Goal: Task Accomplishment & Management: Manage account settings

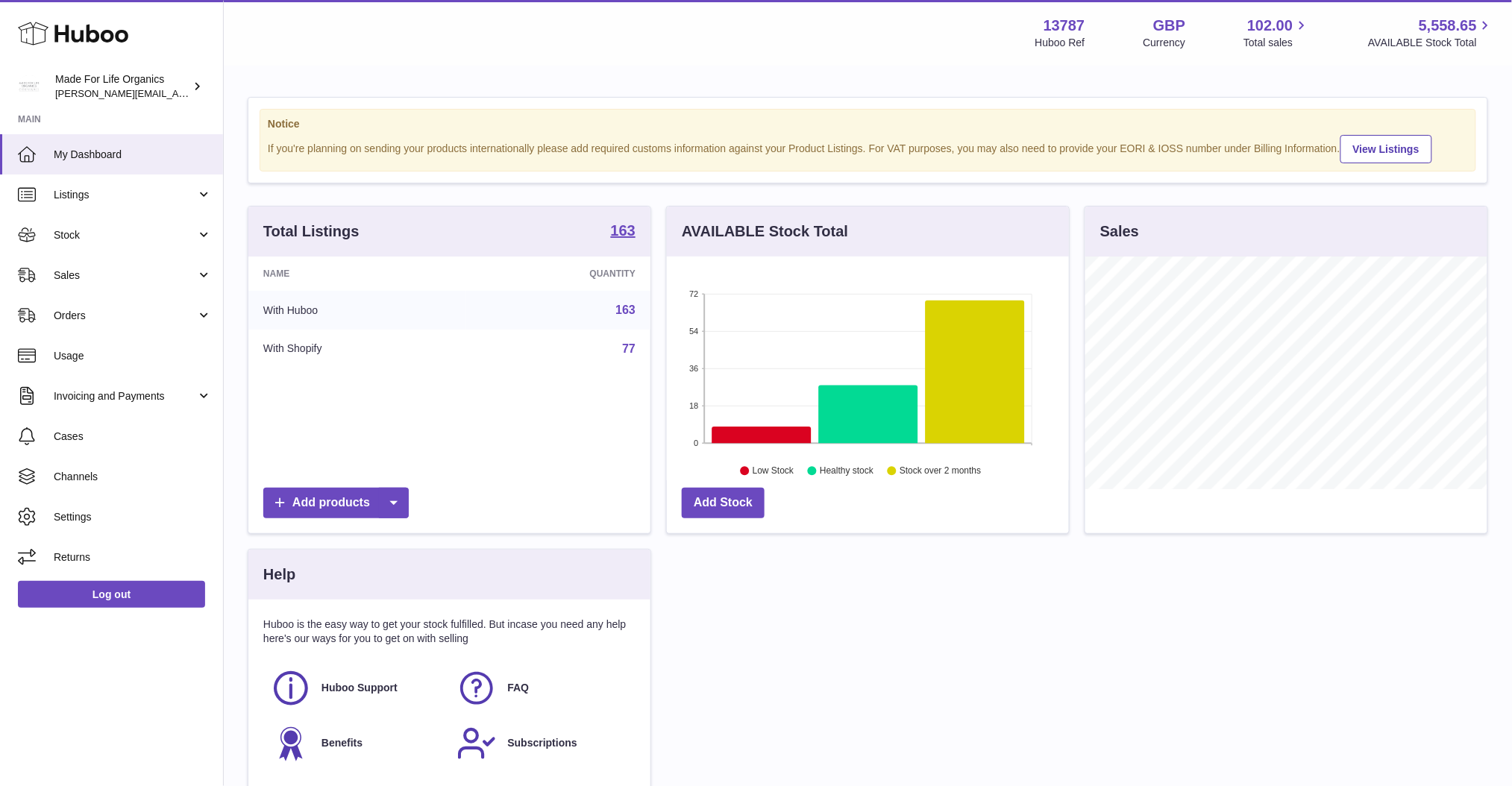
scroll to position [232, 402]
click at [95, 270] on span "Sales" at bounding box center [125, 275] width 142 height 14
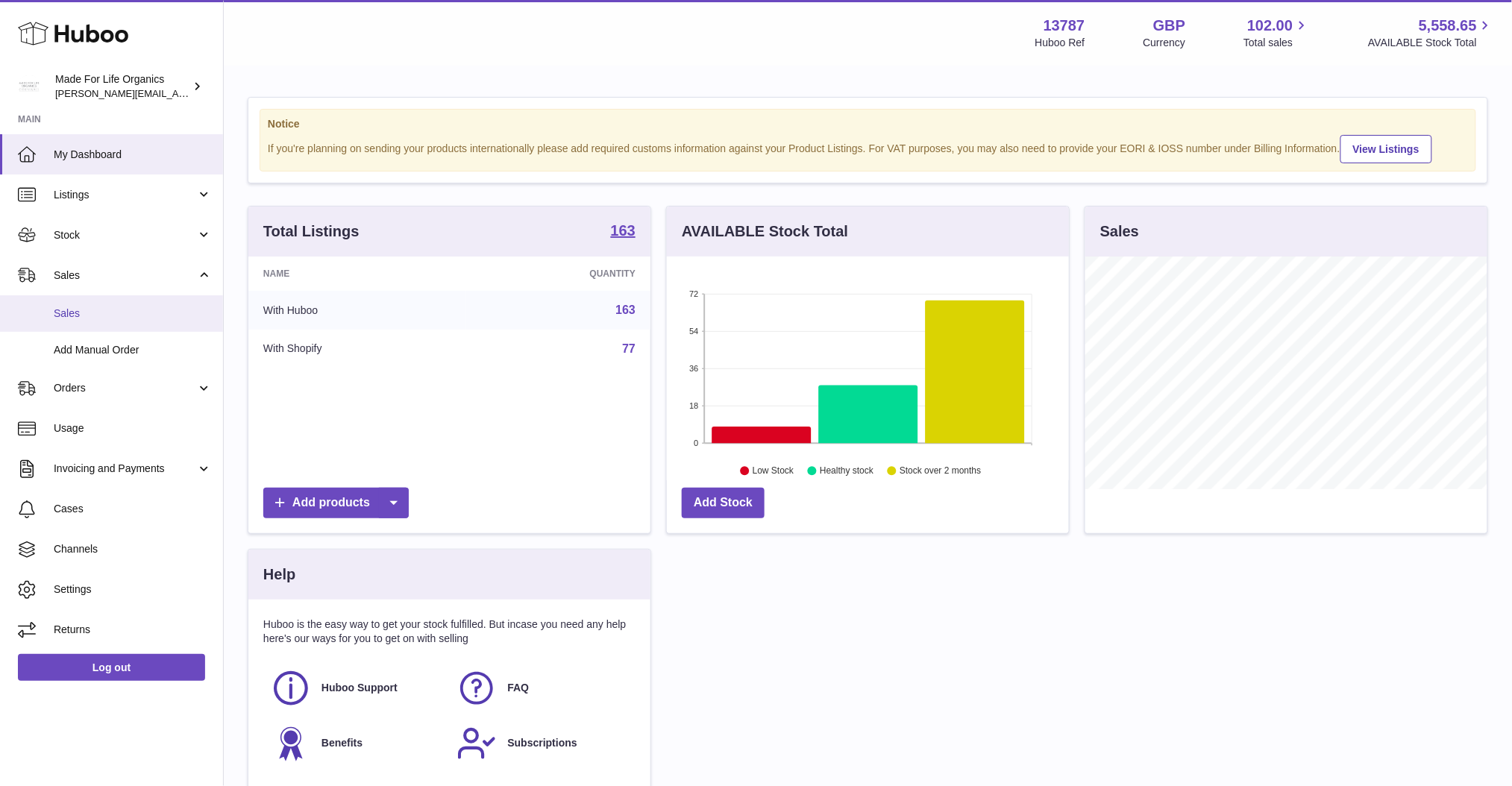
click at [108, 309] on span "Sales" at bounding box center [133, 313] width 158 height 14
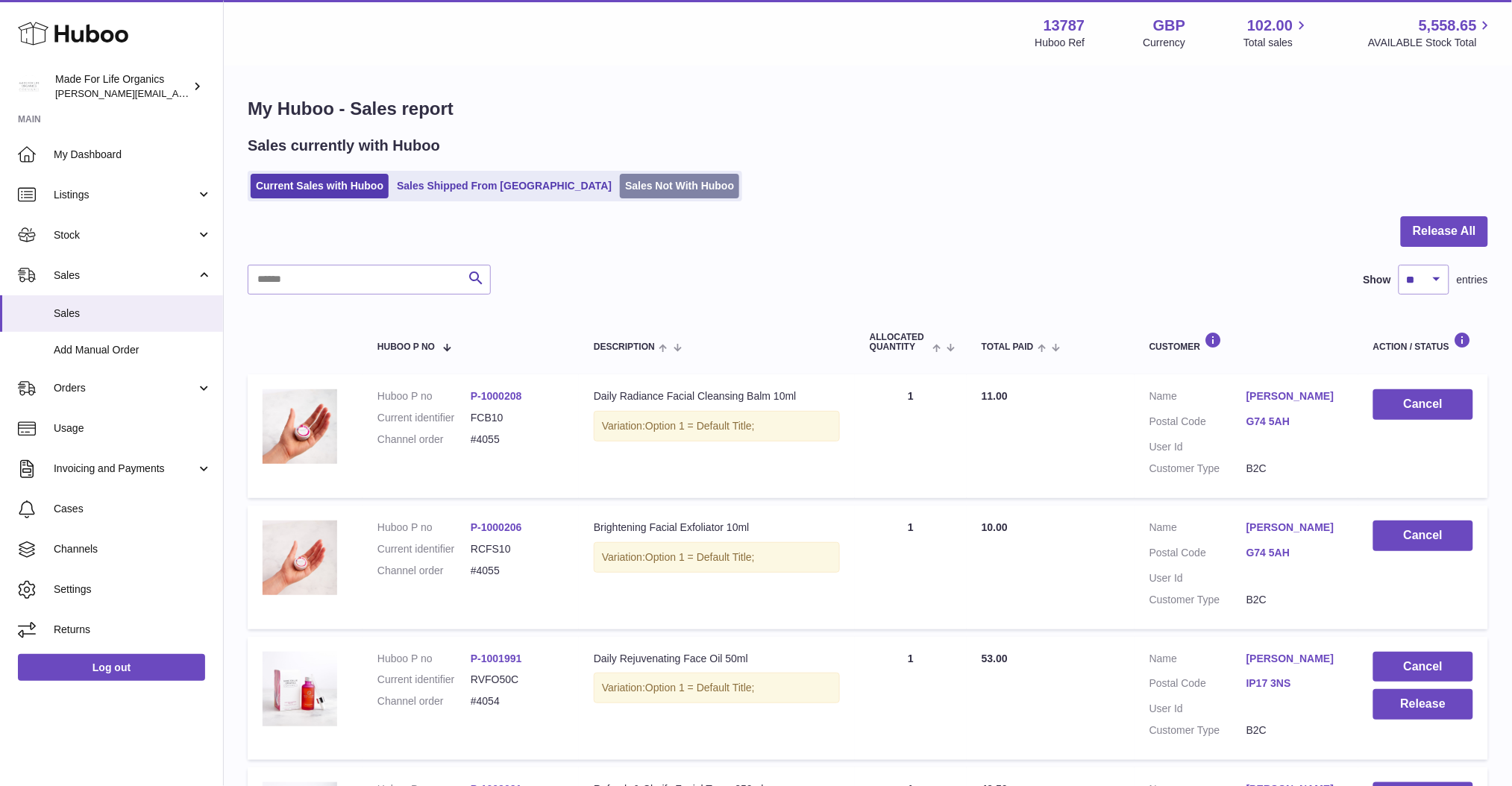
click at [620, 185] on link "Sales Not With Huboo" at bounding box center [679, 186] width 120 height 24
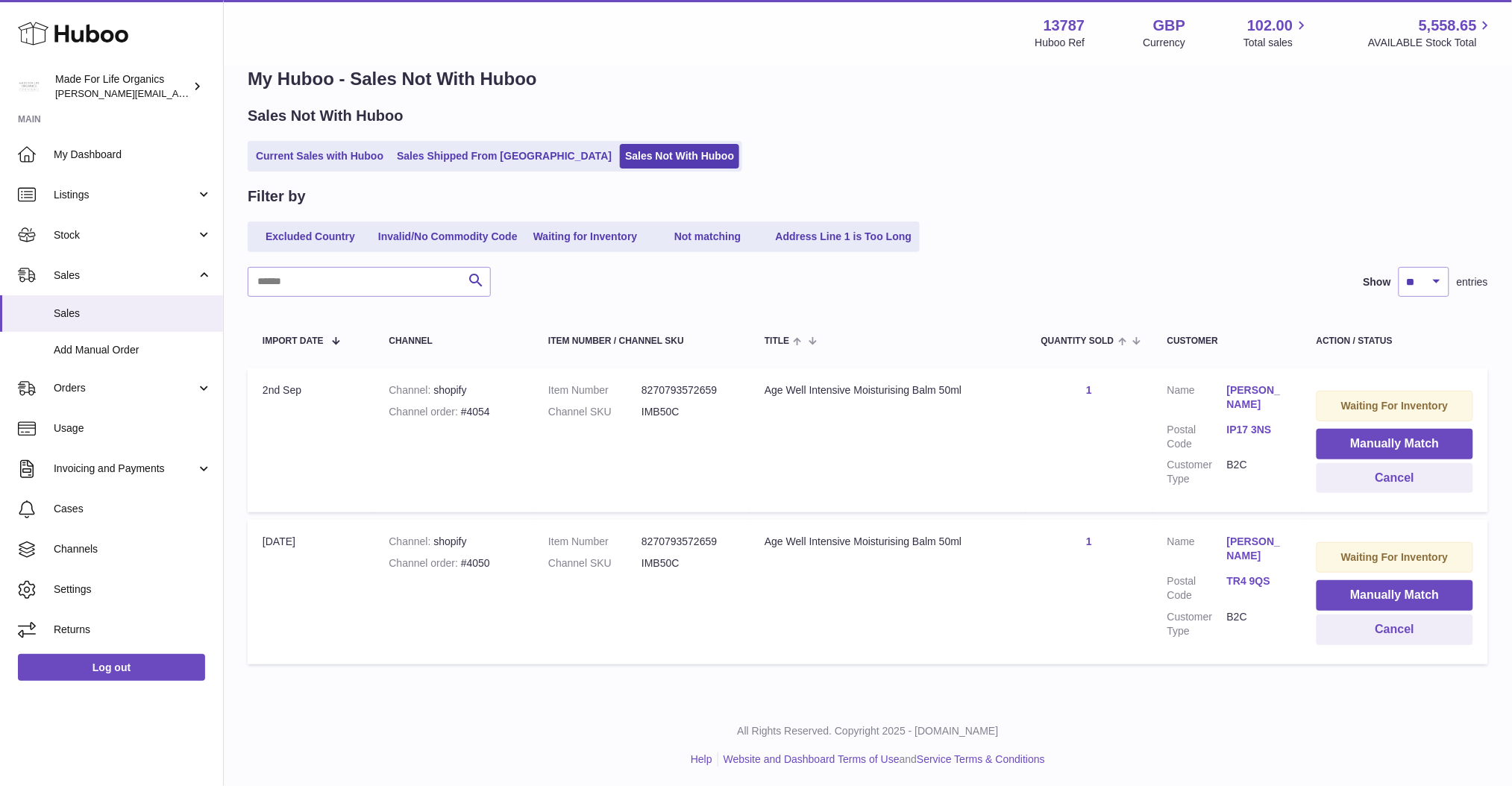
scroll to position [30, 0]
click at [1394, 628] on button "Cancel" at bounding box center [1395, 628] width 157 height 30
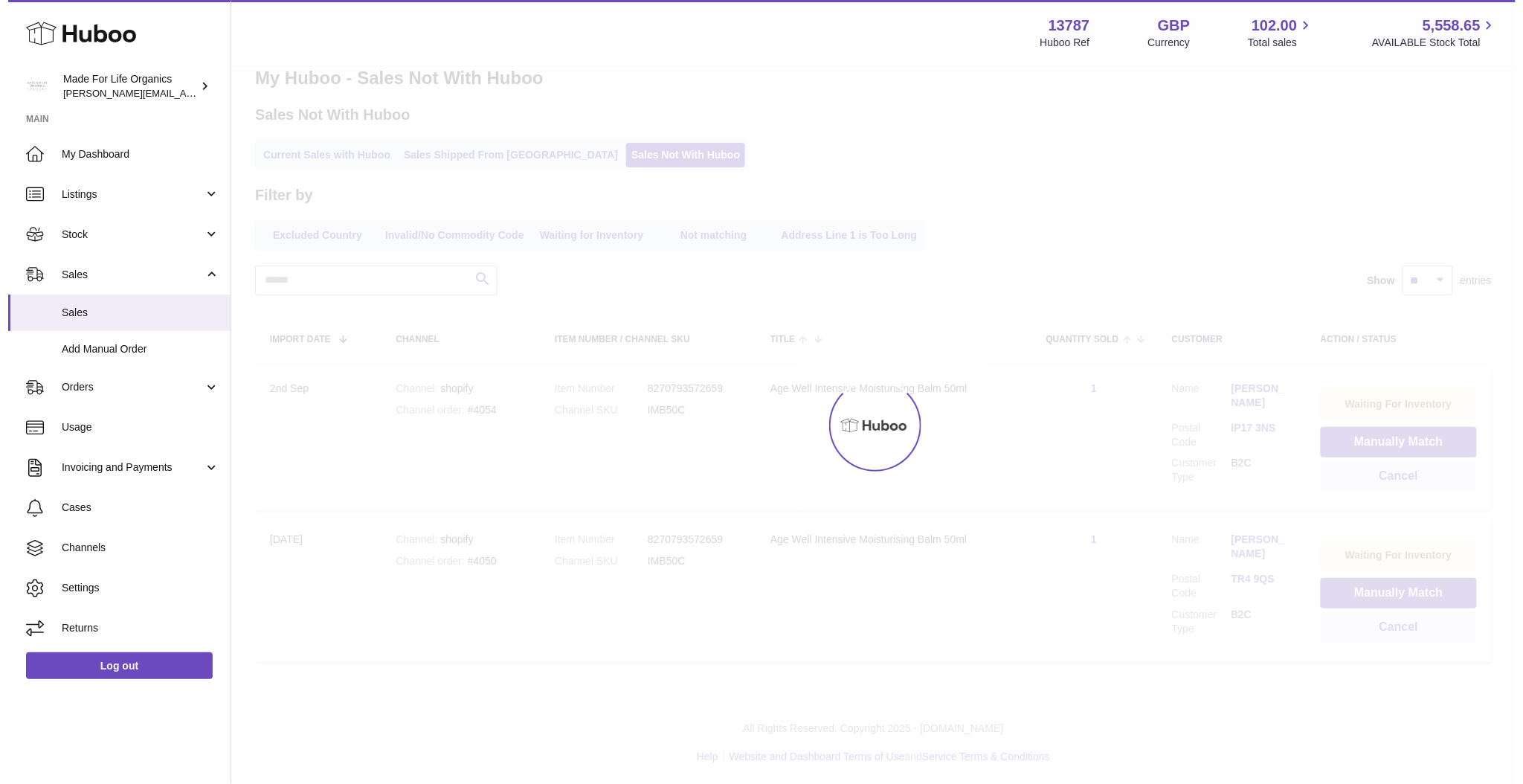
scroll to position [0, 0]
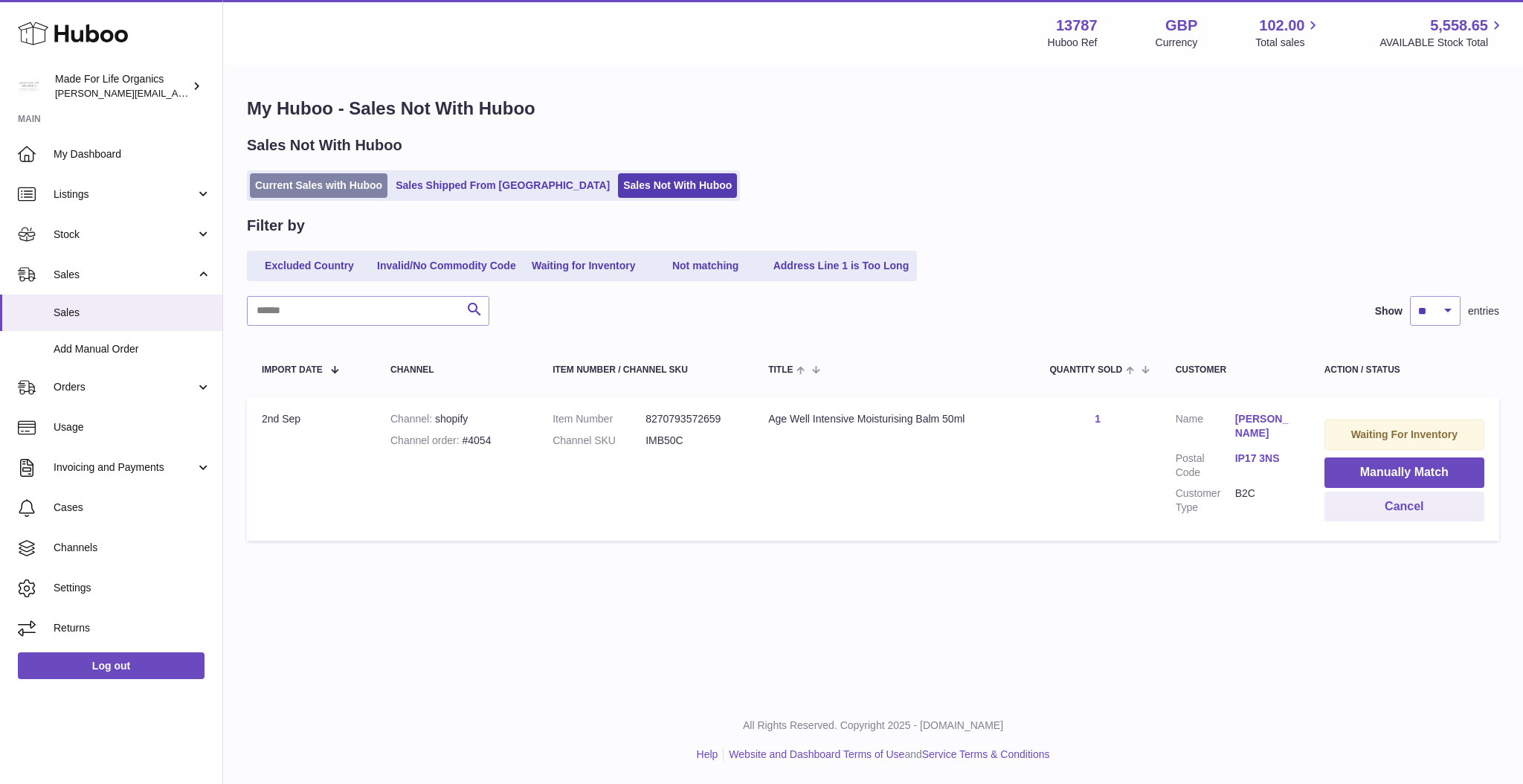
click at [320, 184] on link "Current Sales with Huboo" at bounding box center [319, 185] width 137 height 24
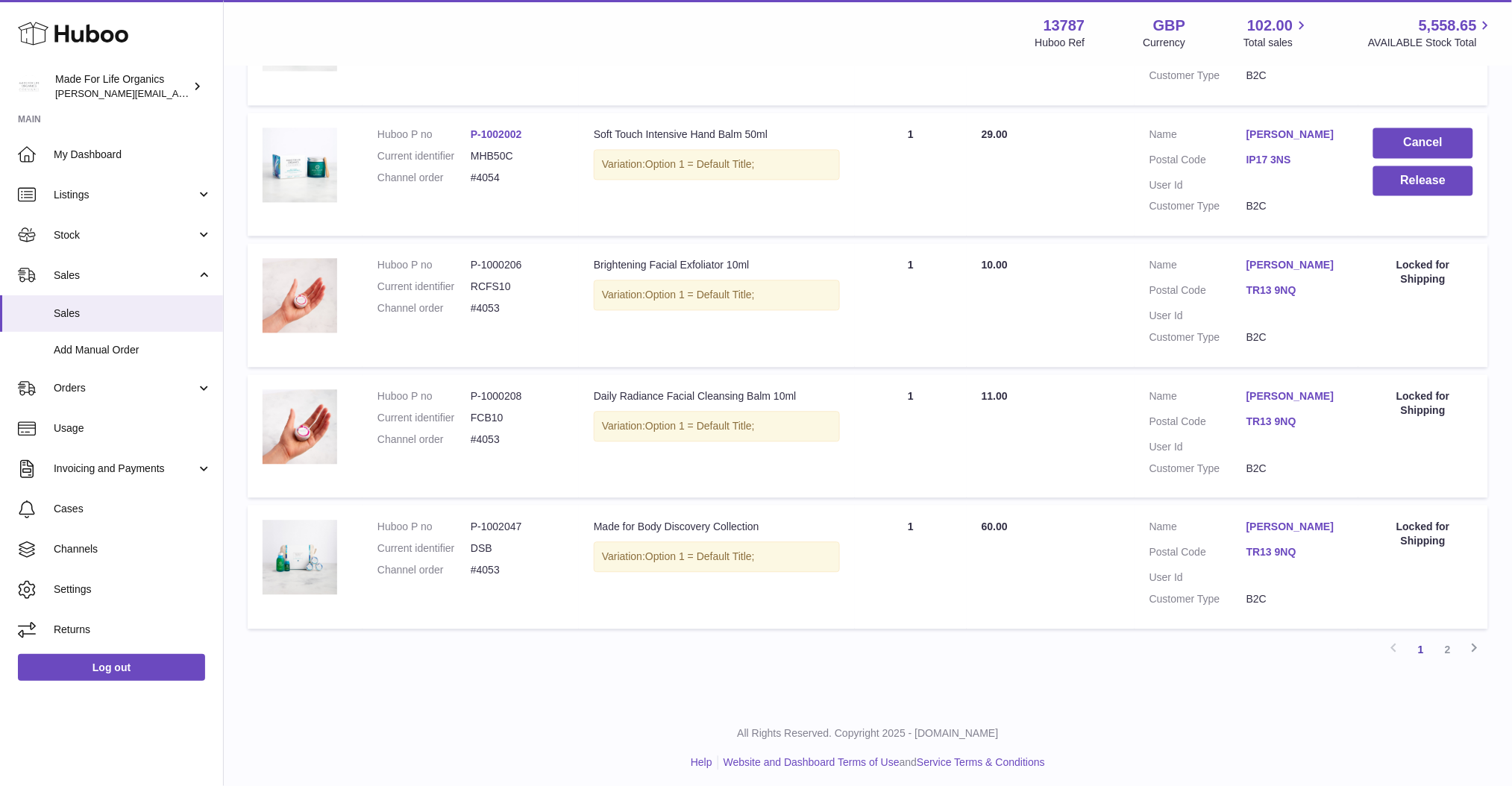
scroll to position [1050, 0]
click at [1446, 647] on link "2" at bounding box center [1447, 646] width 27 height 27
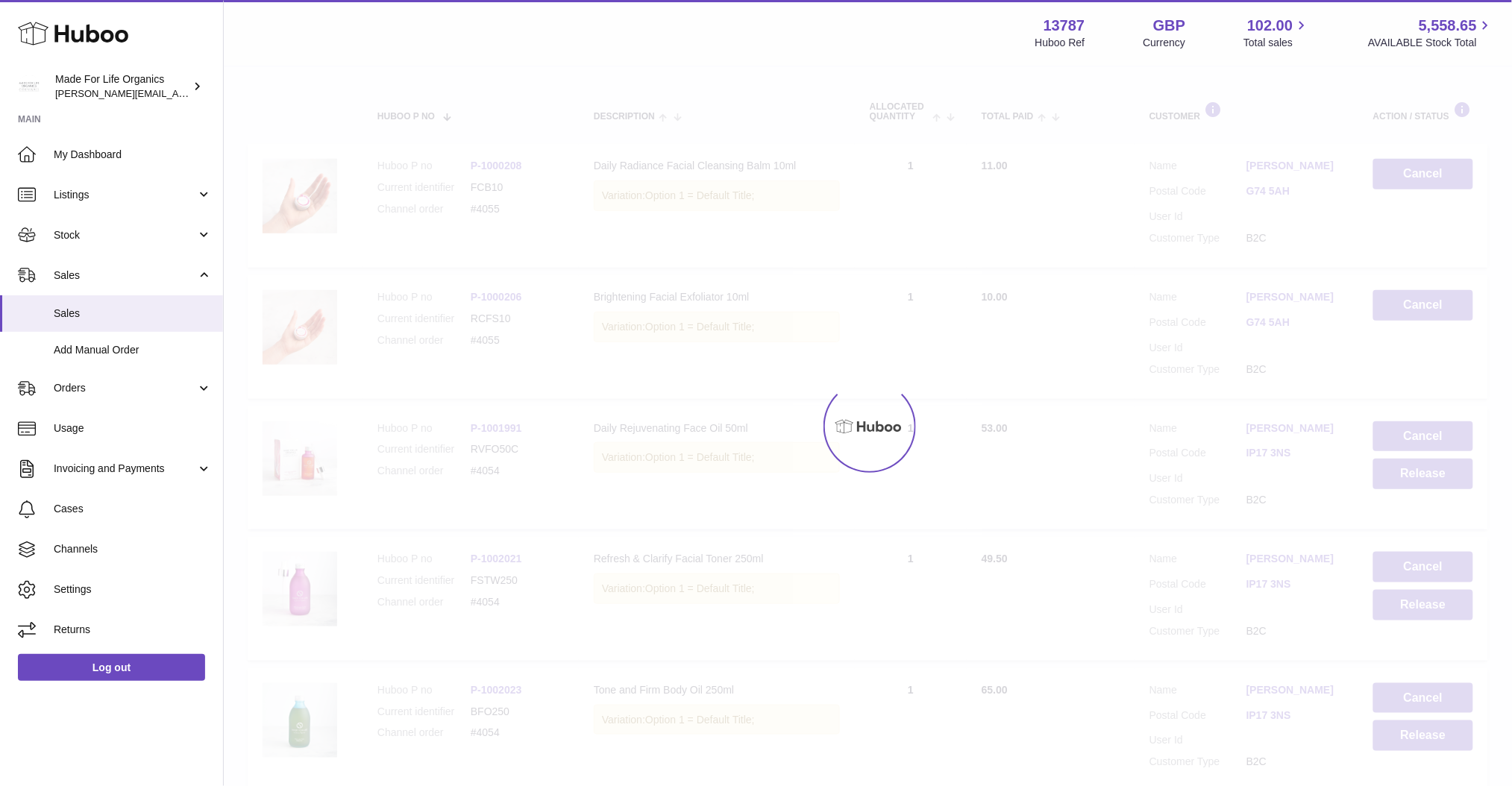
scroll to position [67, 0]
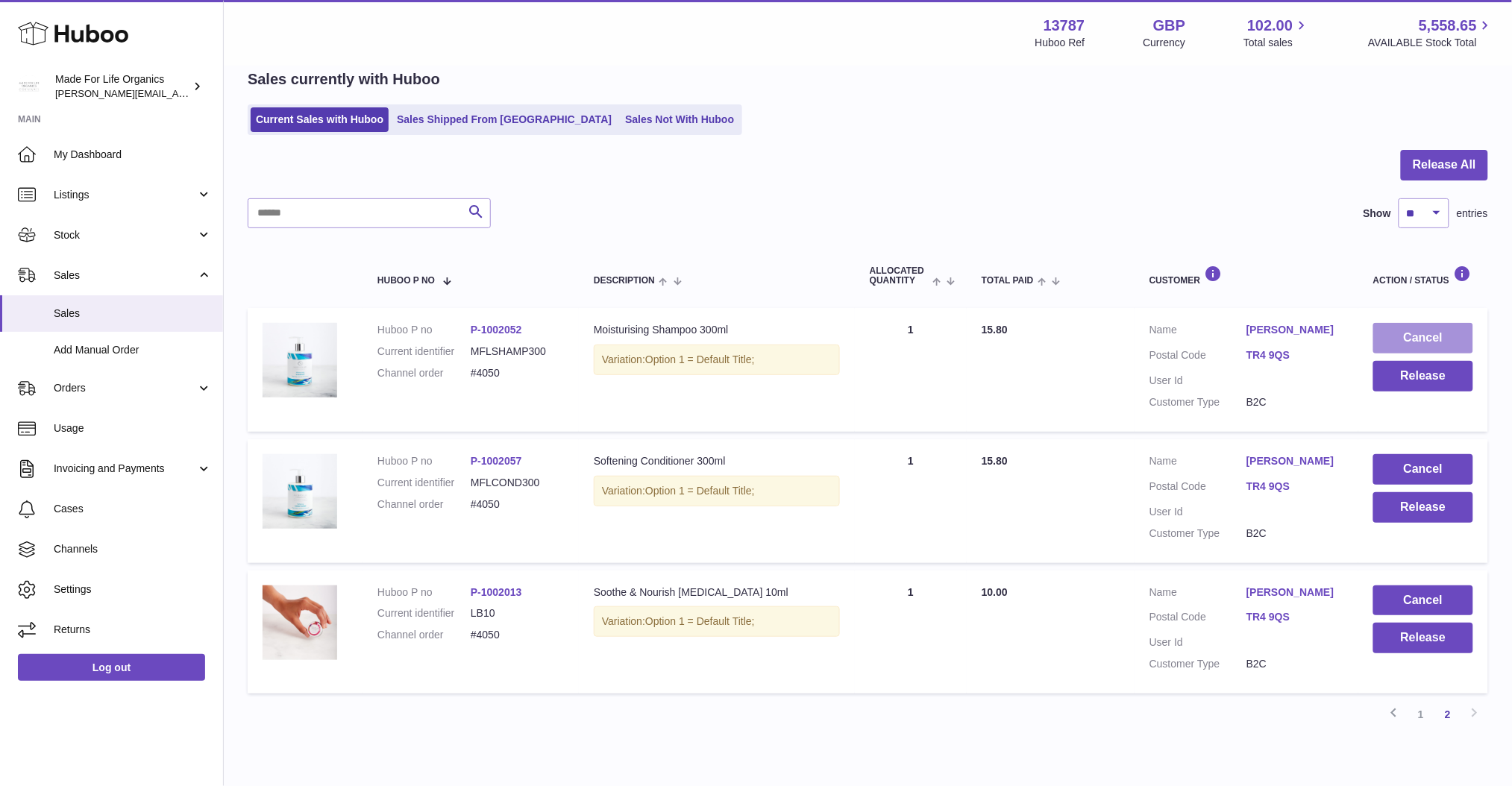
click at [1417, 333] on button "Cancel" at bounding box center [1423, 338] width 100 height 30
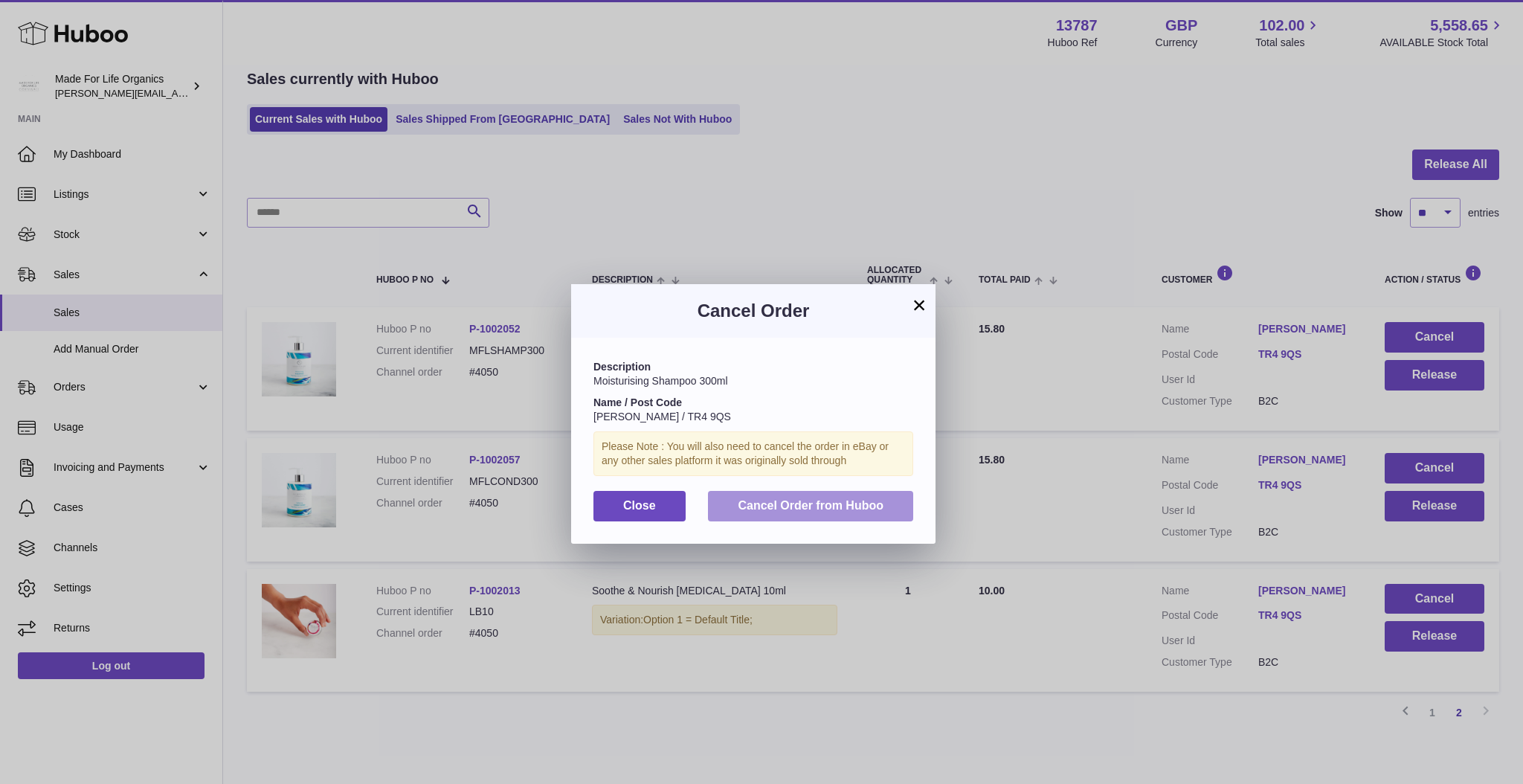
click at [758, 504] on span "Cancel Order from Huboo" at bounding box center [811, 505] width 146 height 13
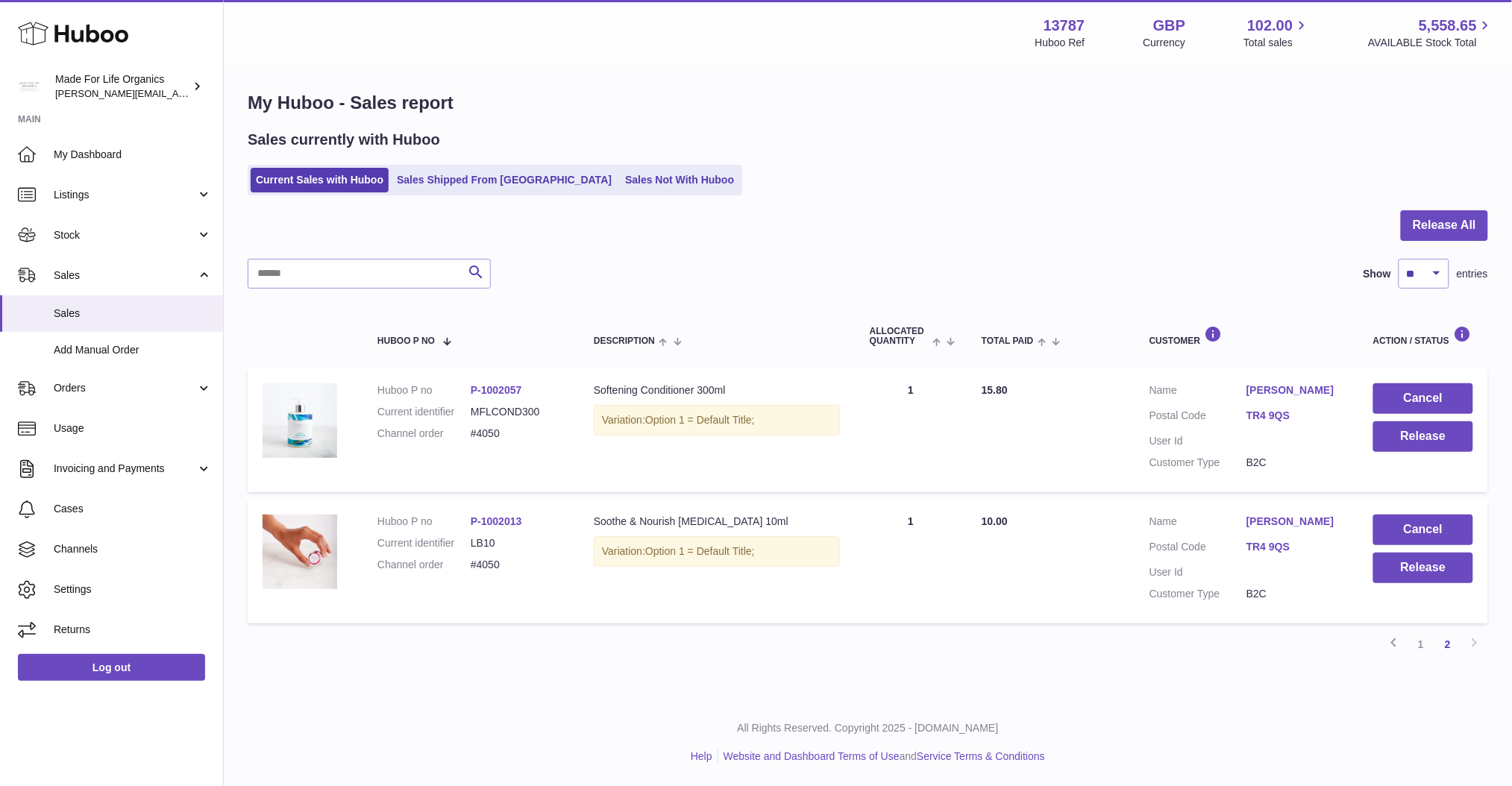
scroll to position [5, 0]
click at [1427, 400] on button "Cancel" at bounding box center [1423, 399] width 100 height 30
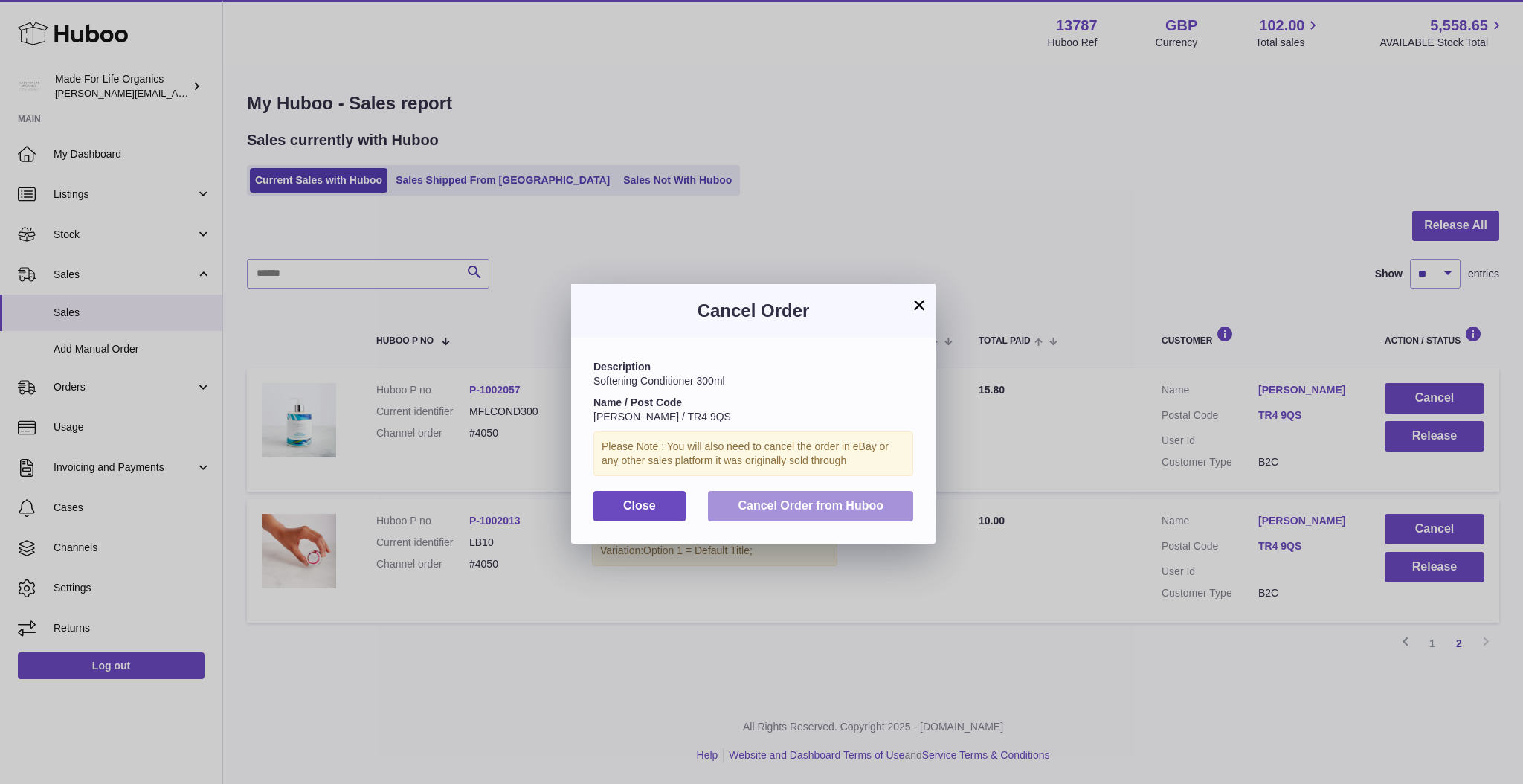
click at [806, 503] on span "Cancel Order from Huboo" at bounding box center [811, 505] width 146 height 13
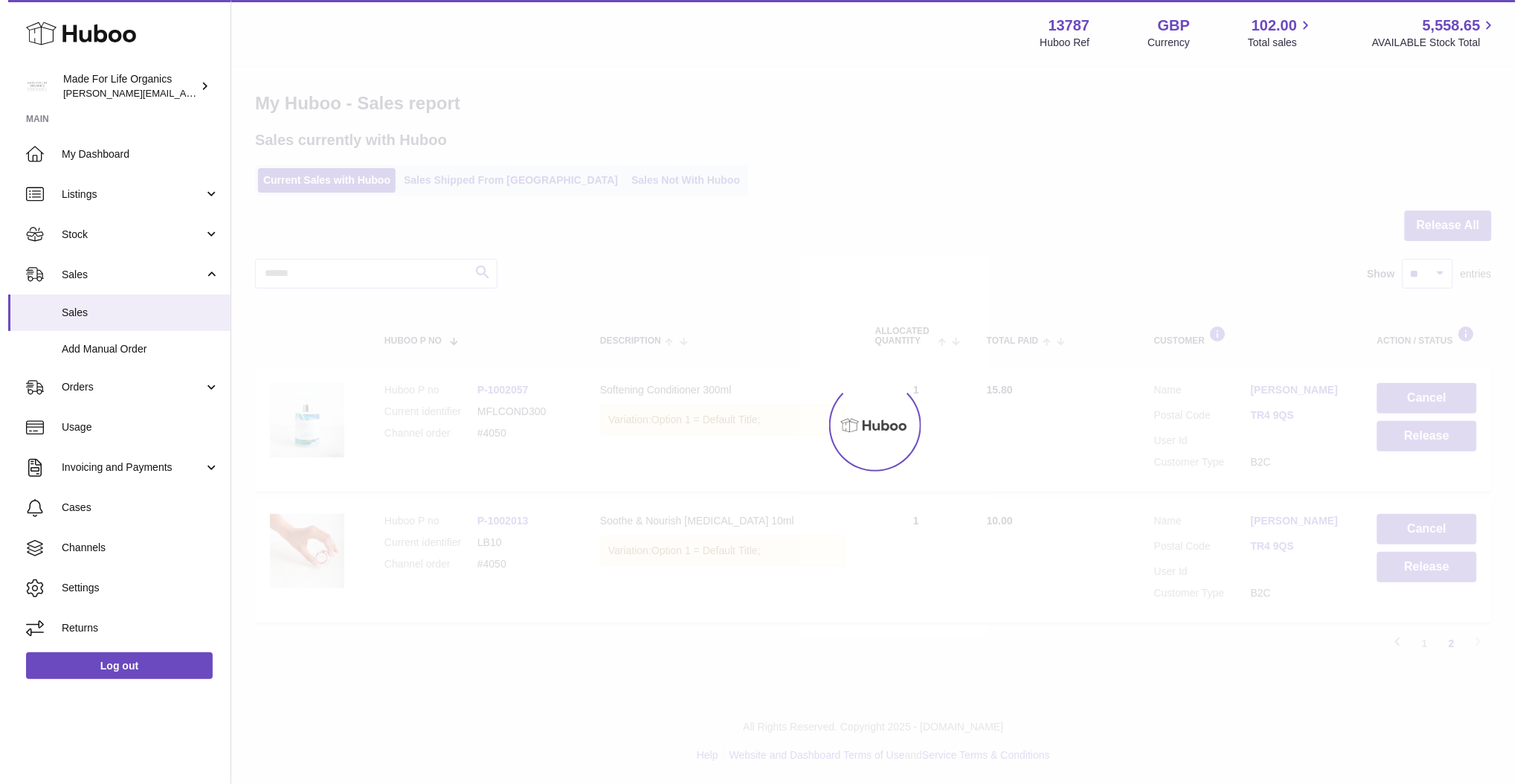
scroll to position [0, 0]
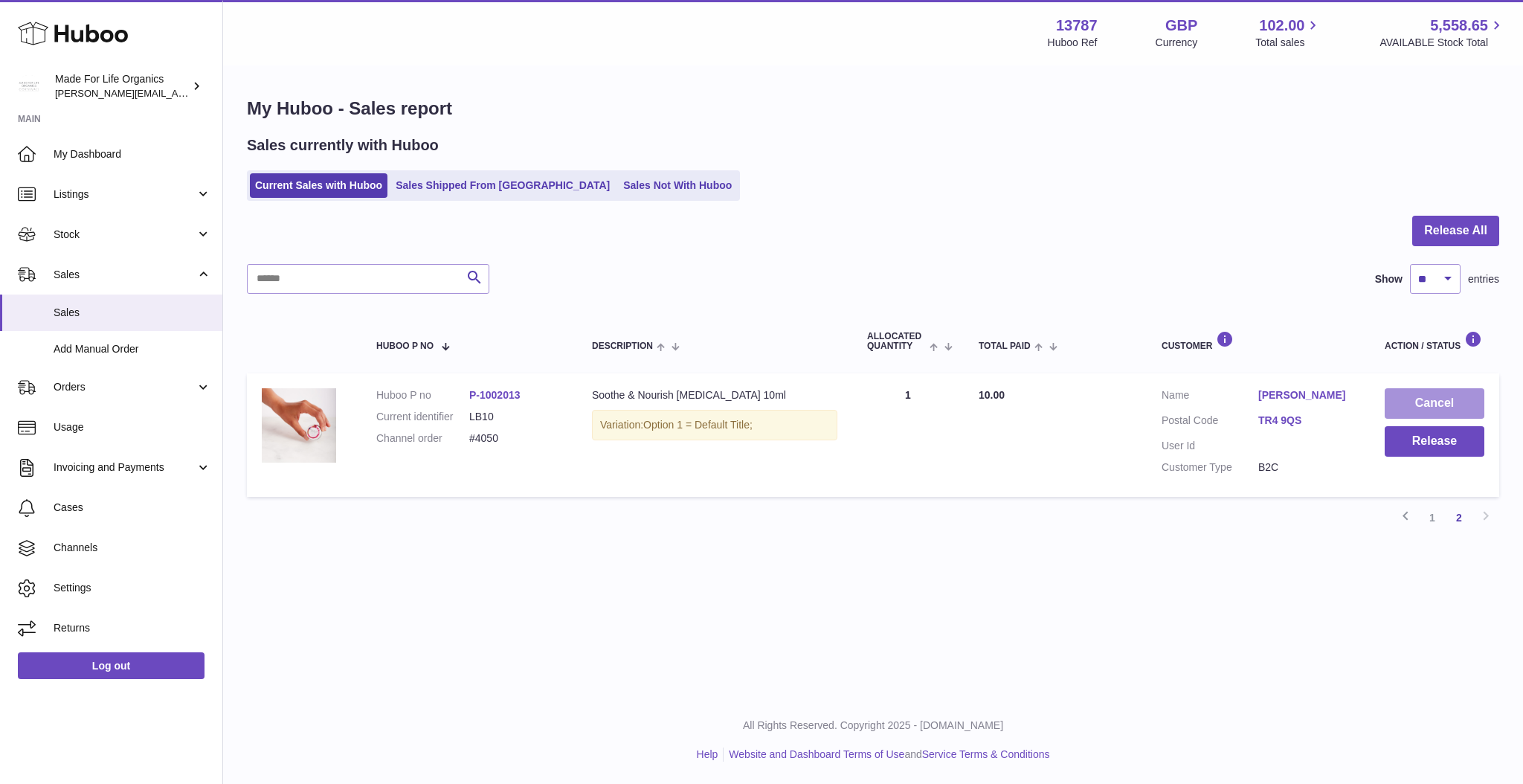
click at [1413, 399] on button "Cancel" at bounding box center [1435, 403] width 100 height 30
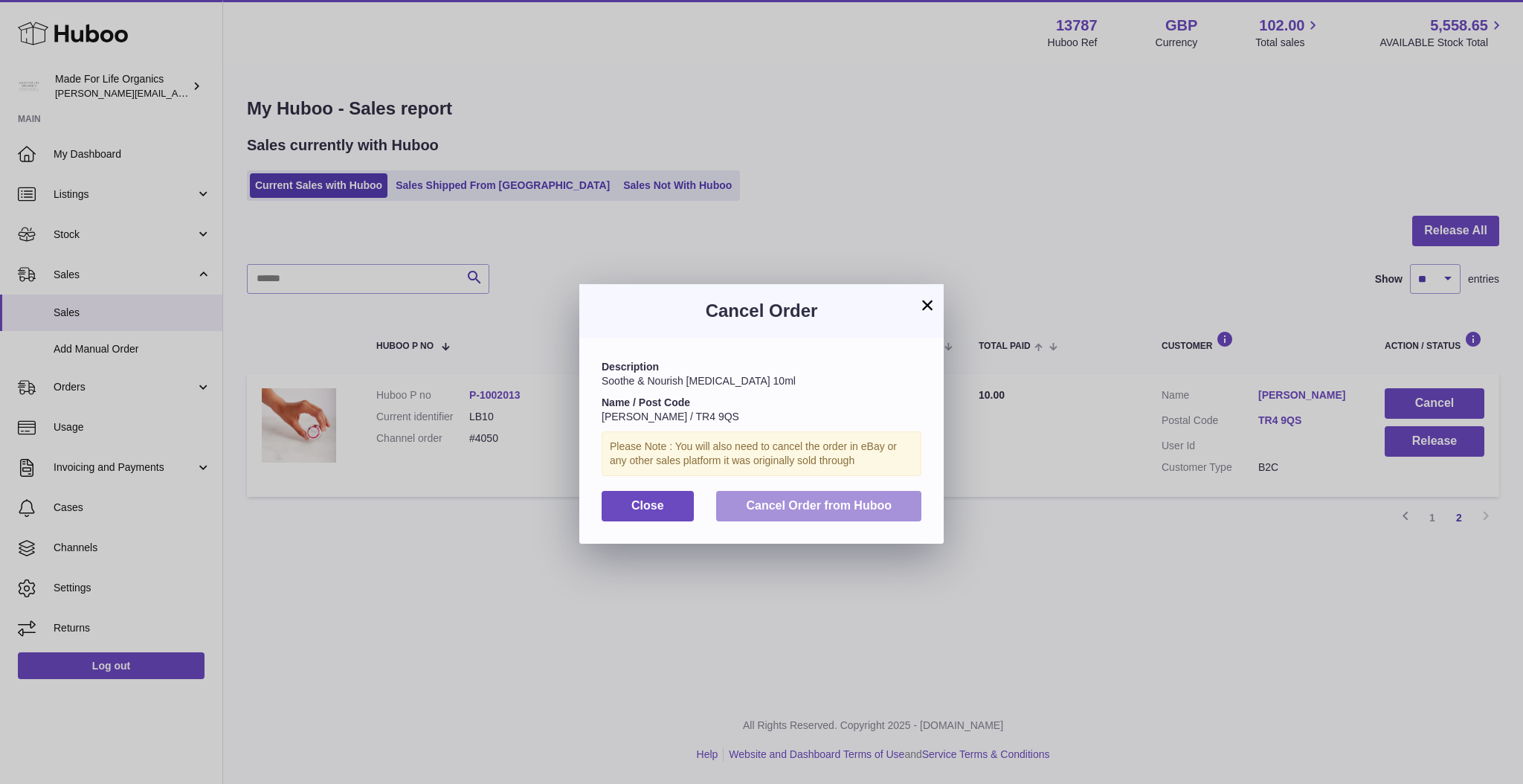
click at [836, 512] on button "Cancel Order from Huboo" at bounding box center [819, 506] width 205 height 30
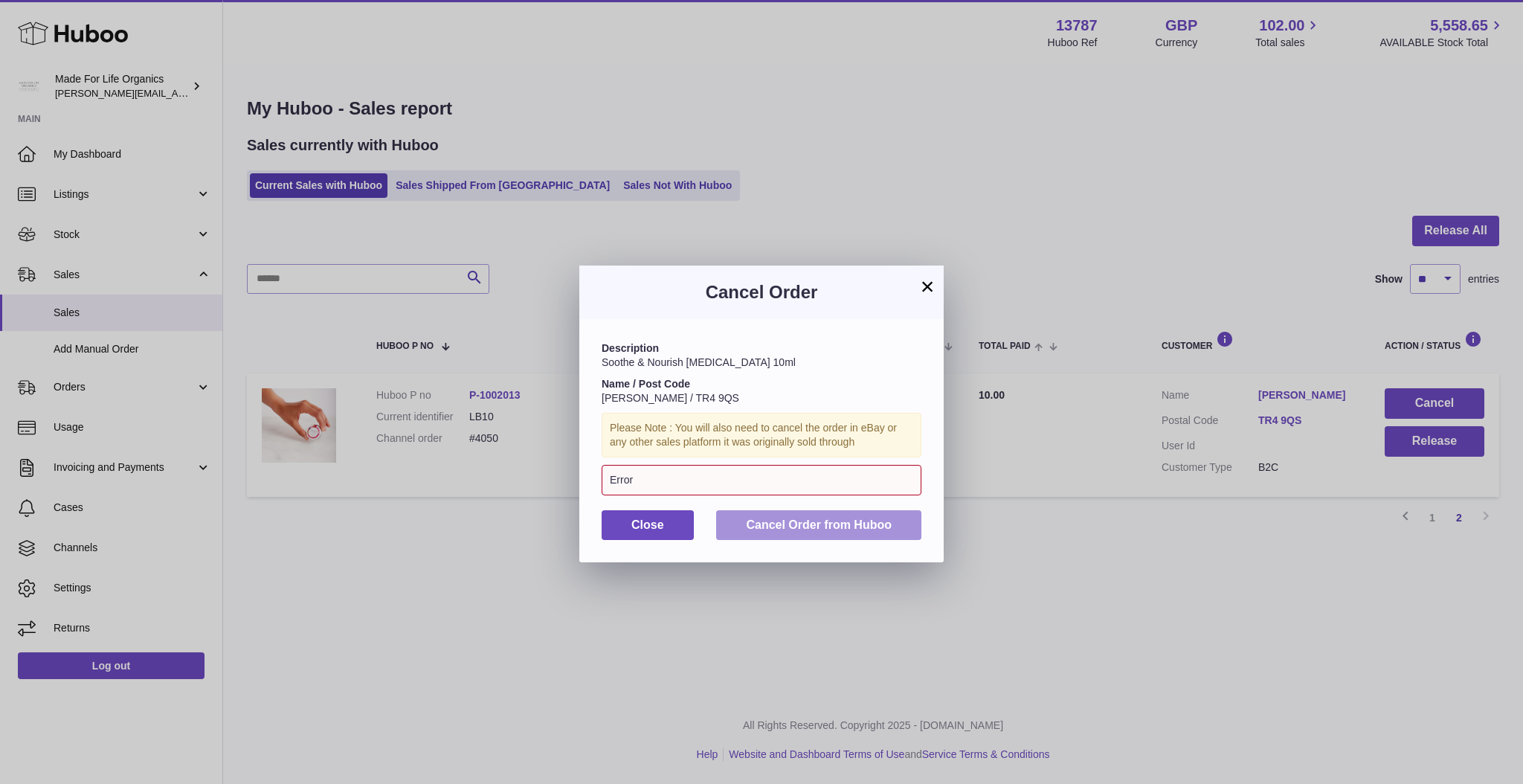
click at [792, 525] on span "Cancel Order from Huboo" at bounding box center [819, 524] width 146 height 13
click at [660, 529] on span "Close" at bounding box center [647, 524] width 32 height 13
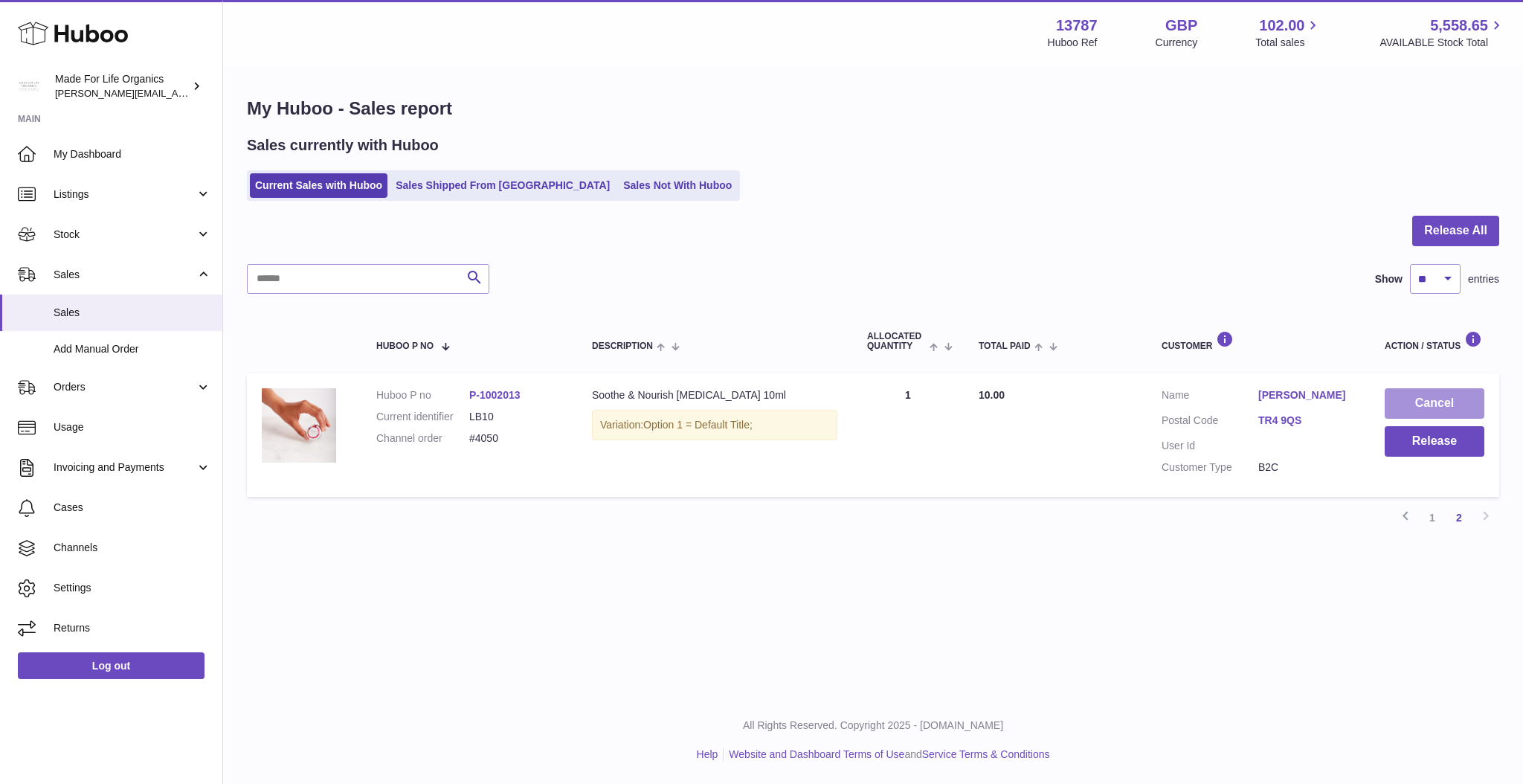
click at [1423, 403] on button "Cancel" at bounding box center [1435, 403] width 100 height 30
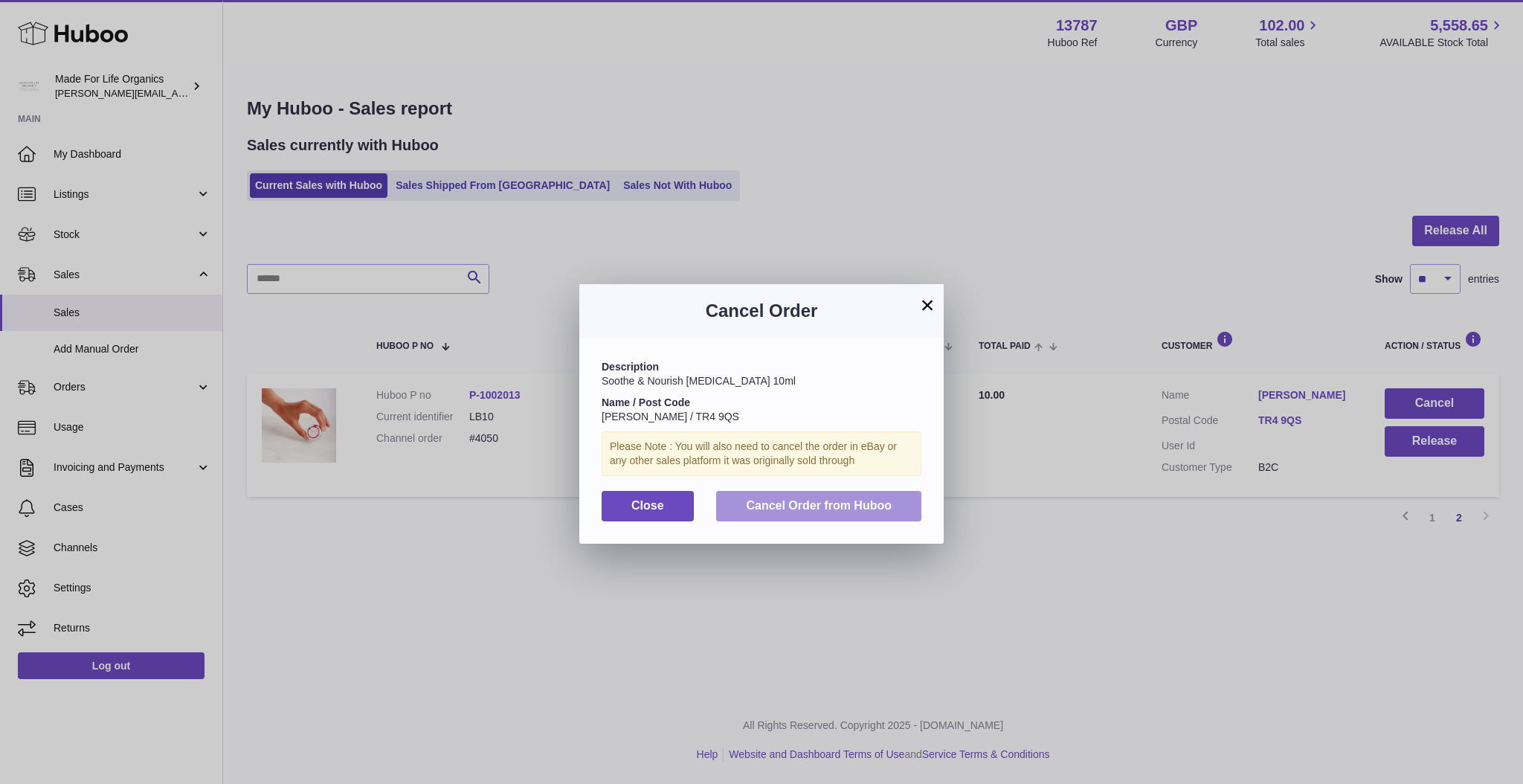
click at [782, 506] on span "Cancel Order from Huboo" at bounding box center [819, 505] width 146 height 13
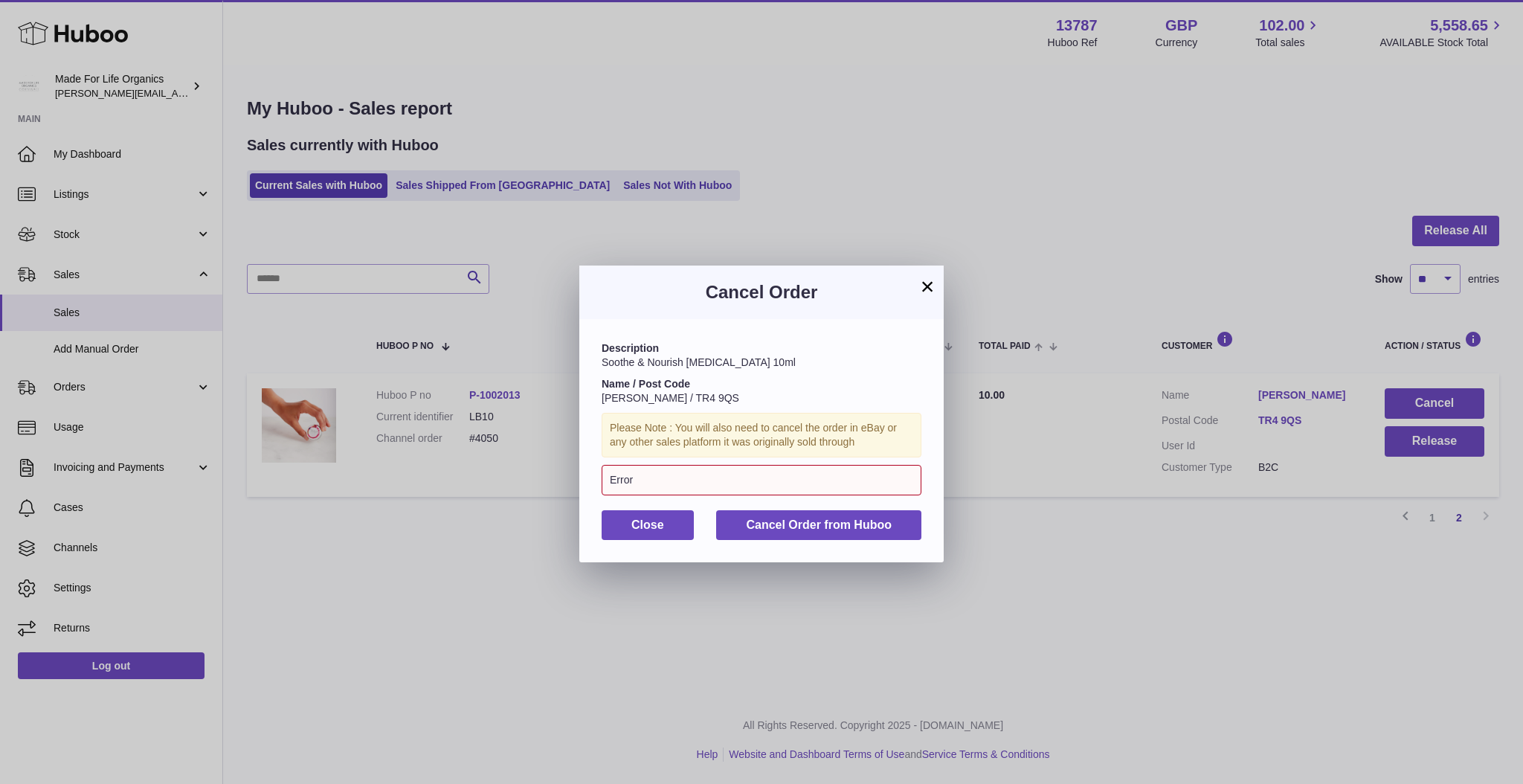
click at [925, 286] on button "×" at bounding box center [928, 286] width 18 height 18
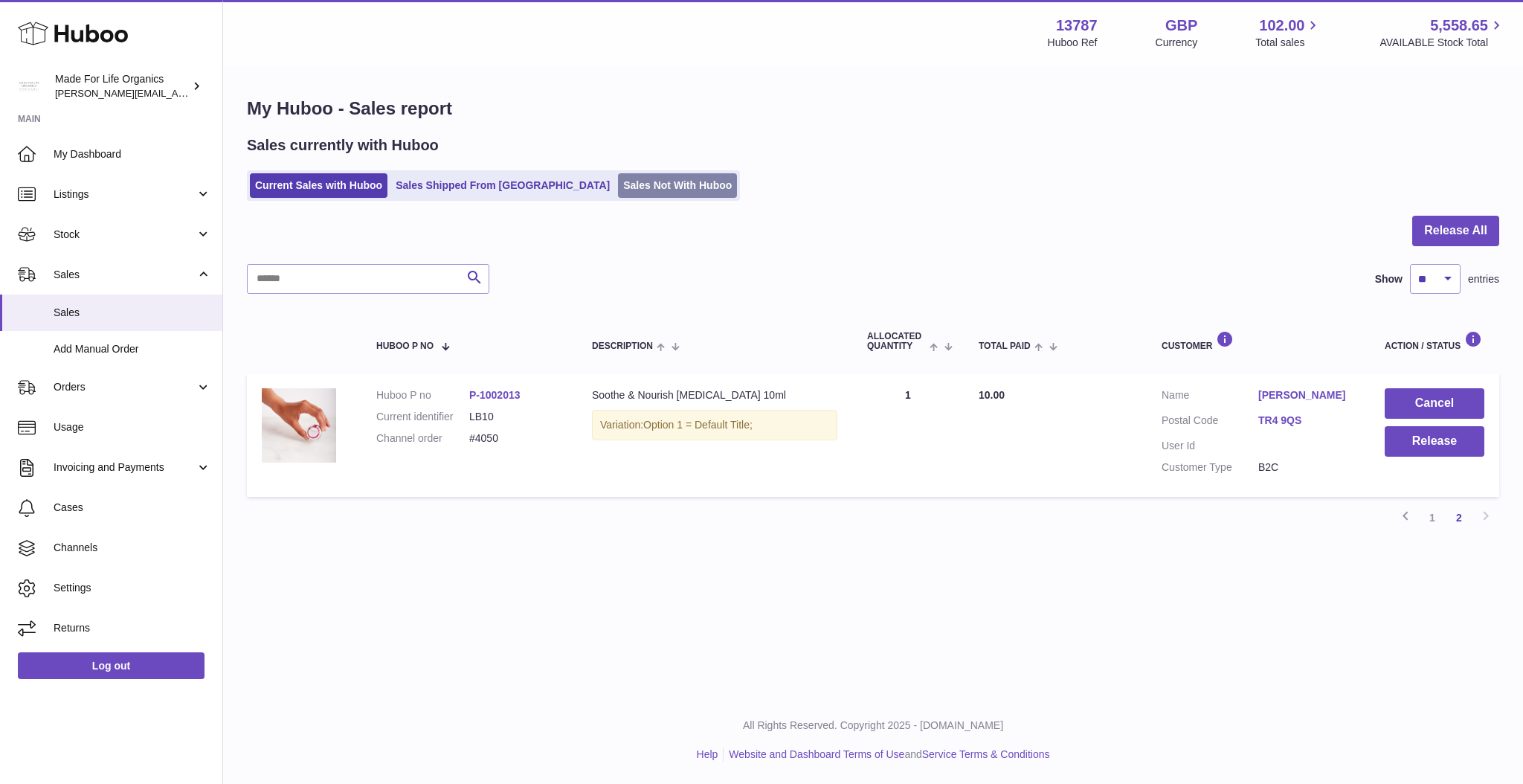
click at [618, 186] on link "Sales Not With Huboo" at bounding box center [678, 185] width 119 height 24
click at [618, 178] on link "Sales Not With Huboo" at bounding box center [678, 185] width 119 height 24
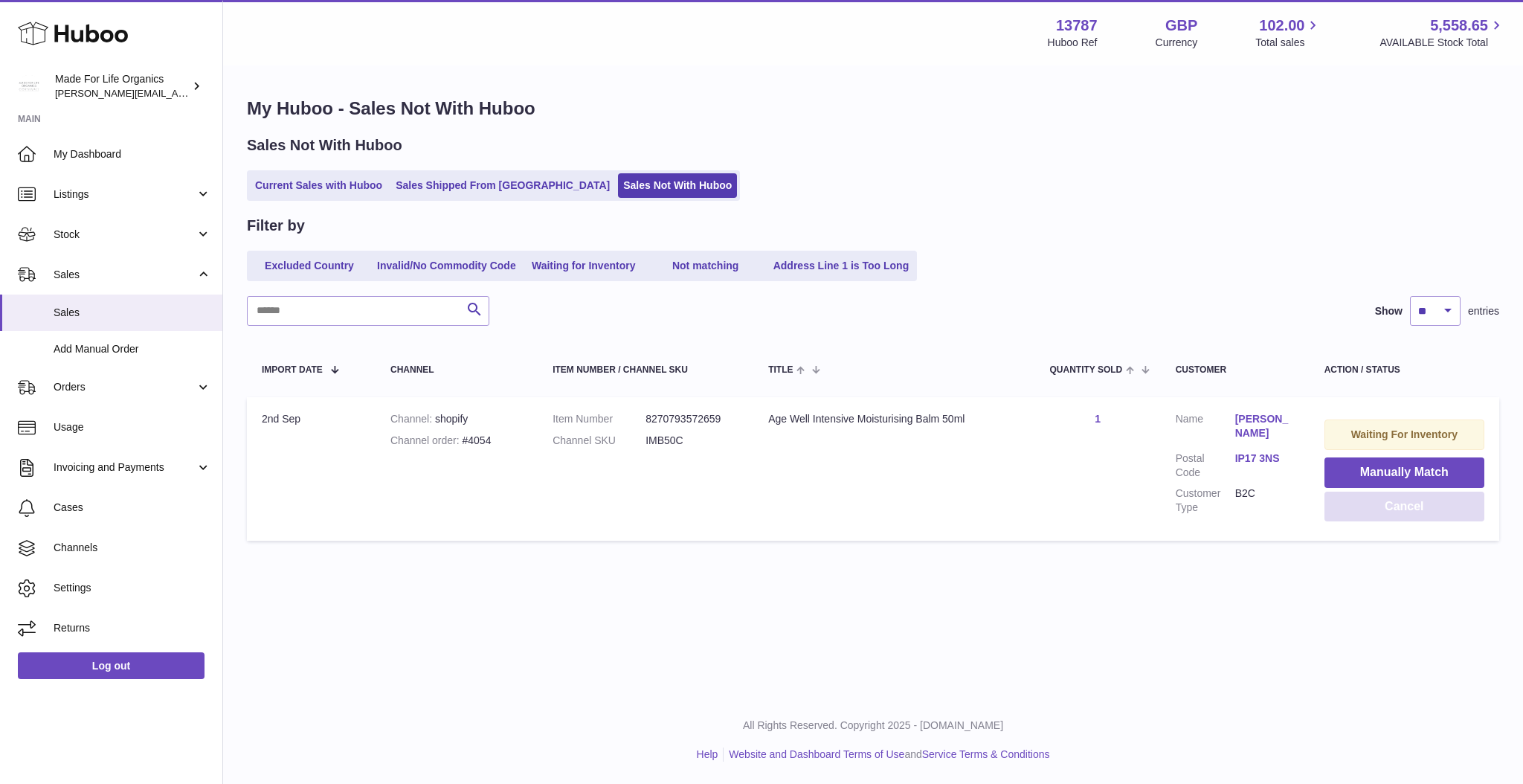
click at [1408, 503] on button "Cancel" at bounding box center [1405, 507] width 160 height 30
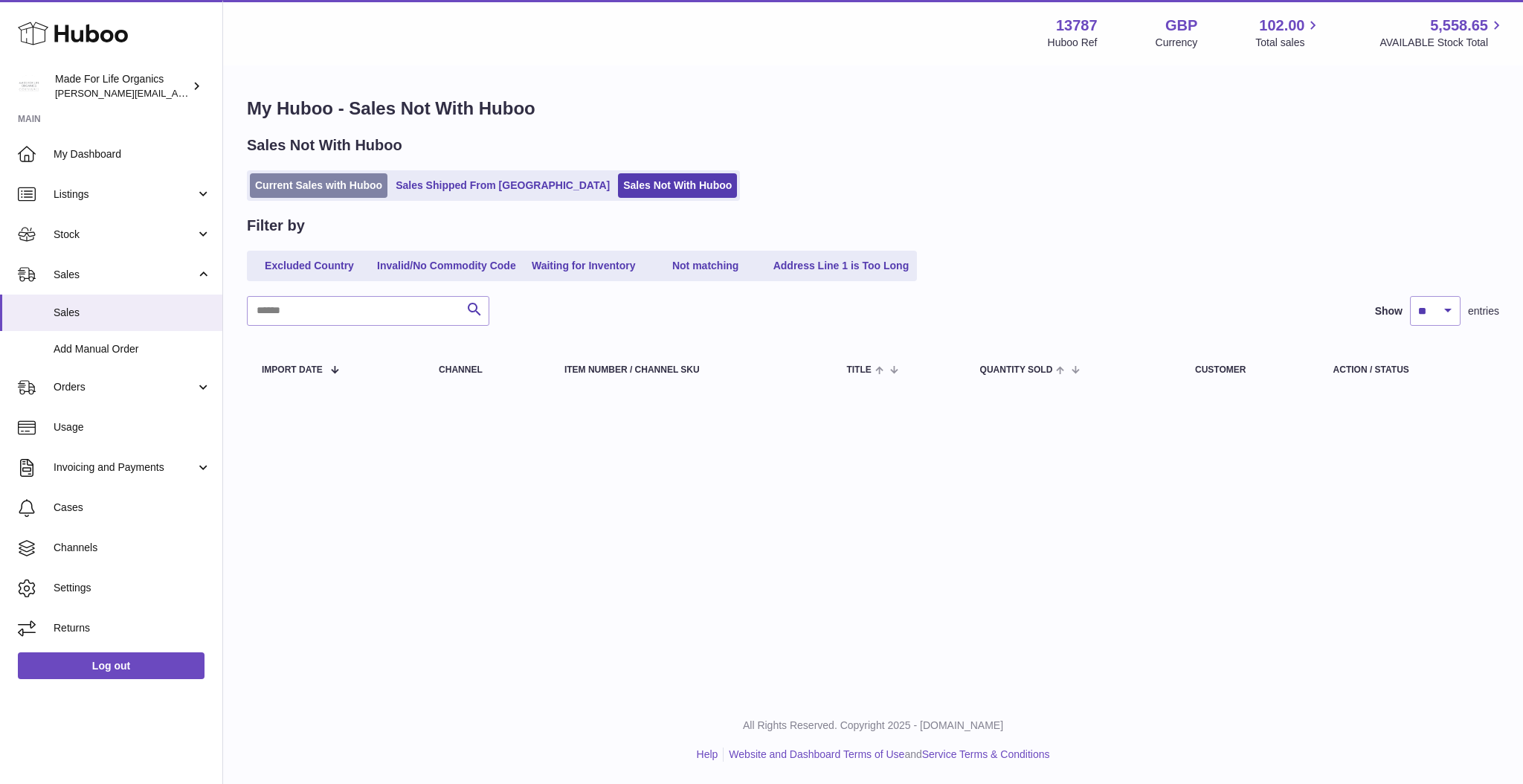
click at [353, 179] on link "Current Sales with Huboo" at bounding box center [319, 185] width 137 height 24
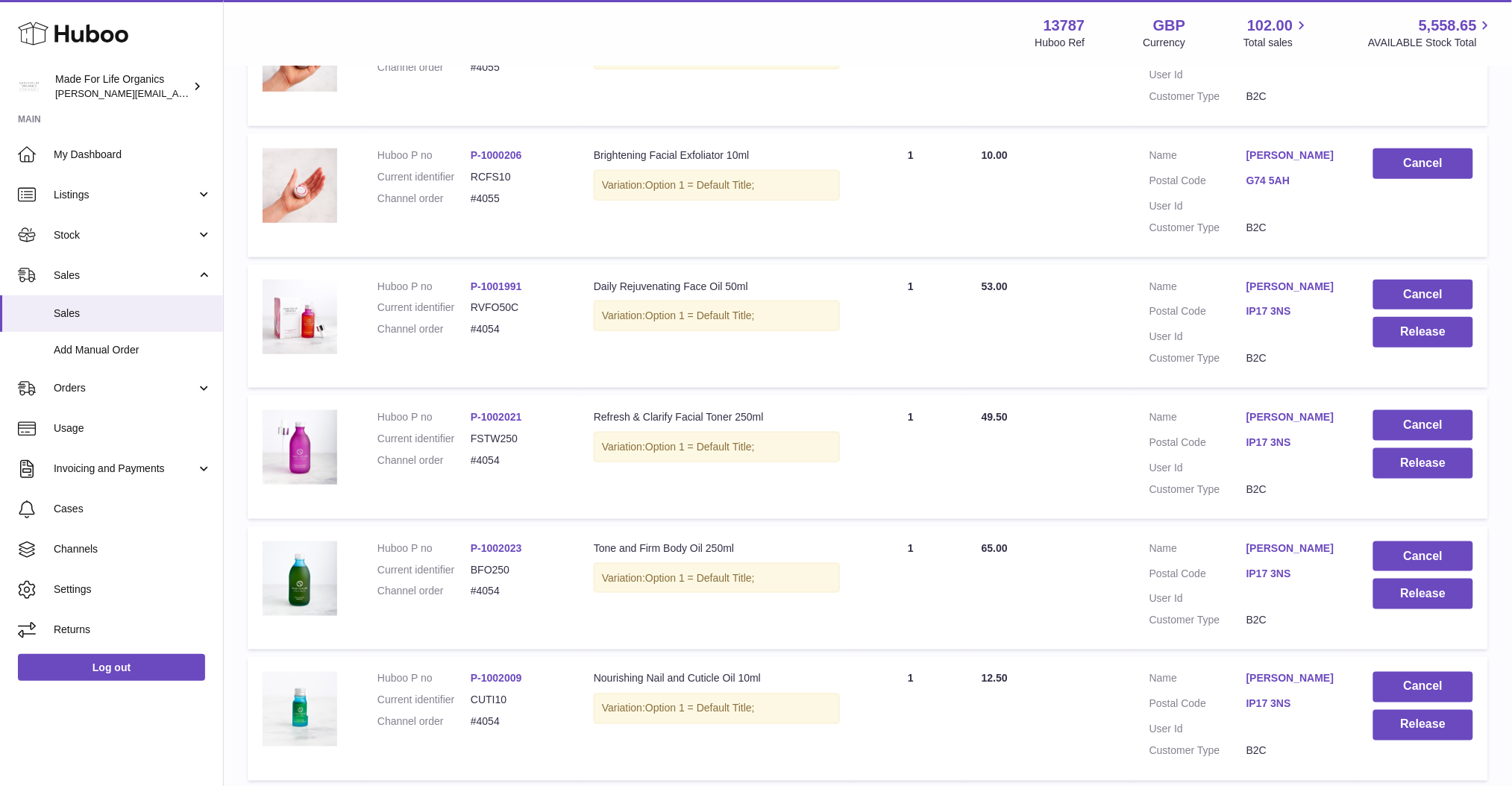
scroll to position [398, 0]
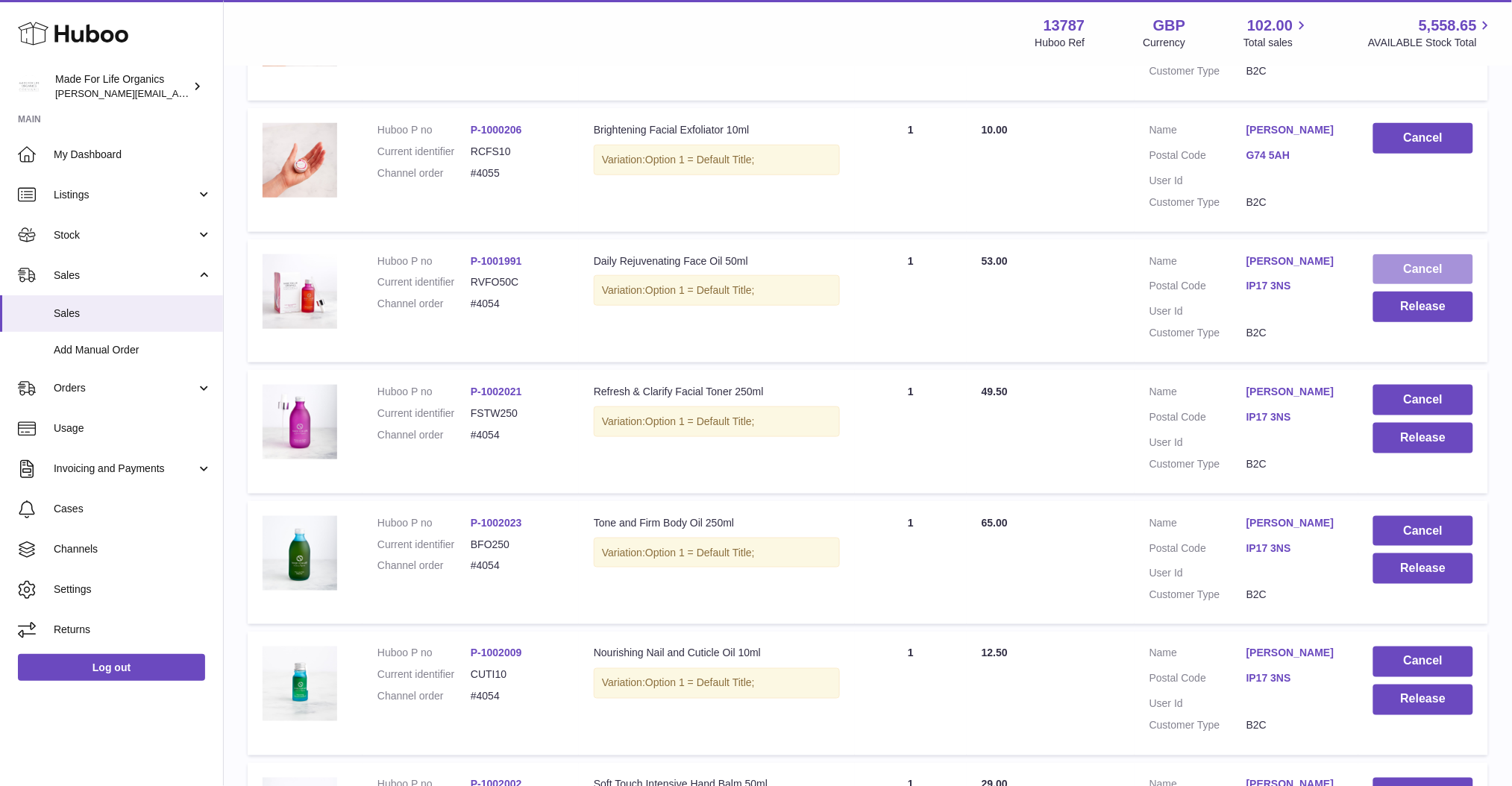
click at [1403, 269] on button "Cancel" at bounding box center [1423, 270] width 100 height 30
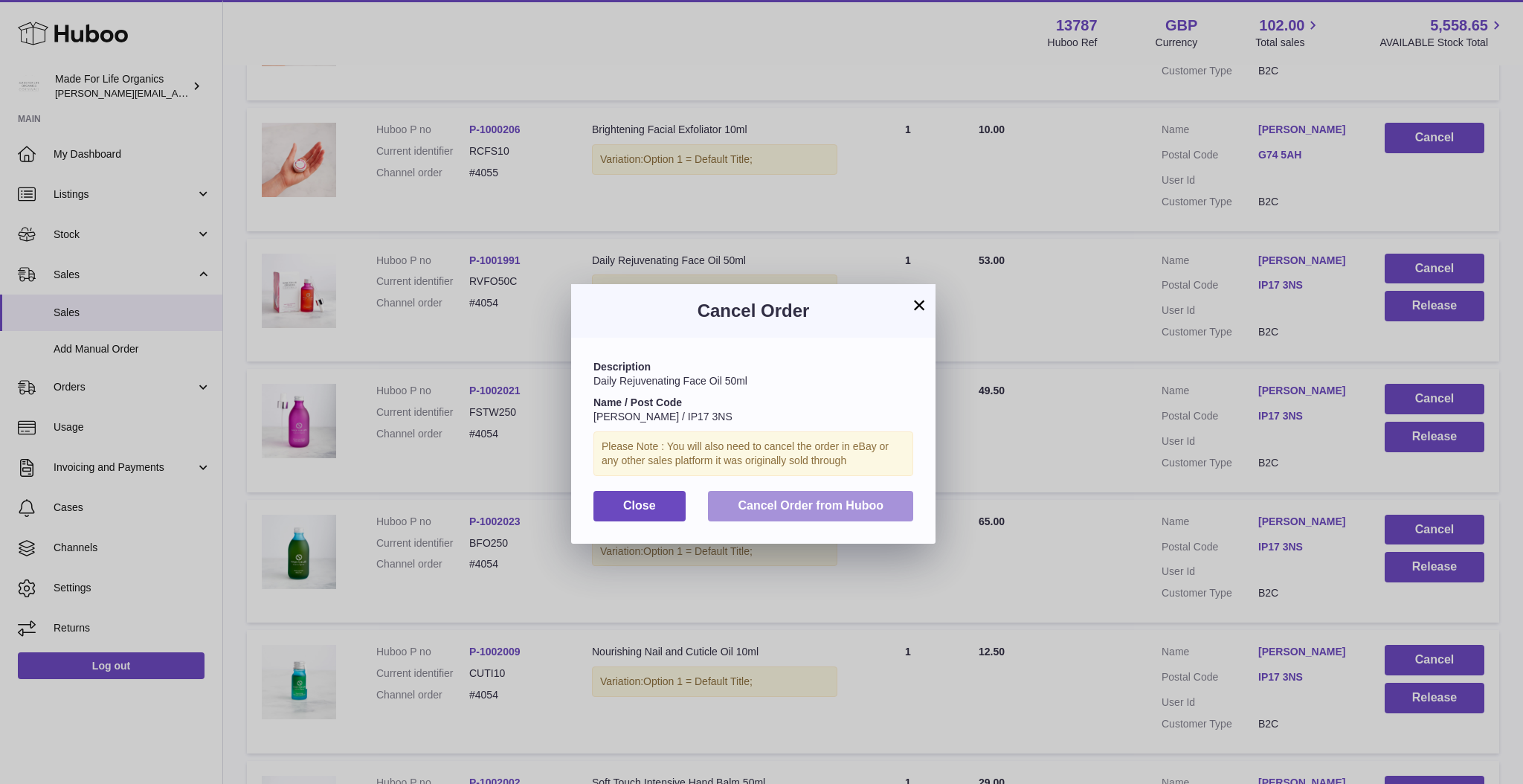
click at [839, 501] on span "Cancel Order from Huboo" at bounding box center [811, 505] width 146 height 13
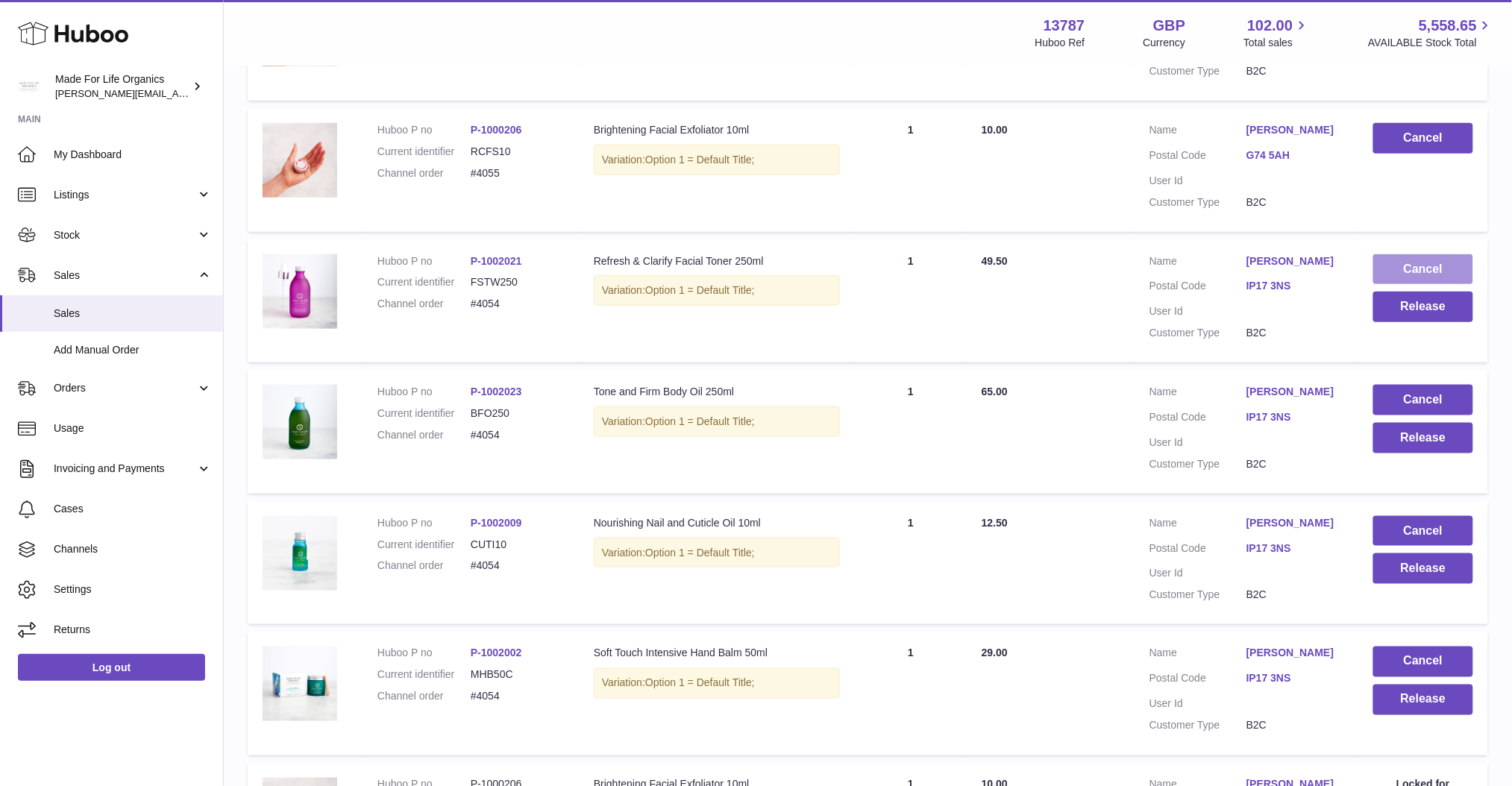
click at [1421, 262] on button "Cancel" at bounding box center [1423, 270] width 100 height 30
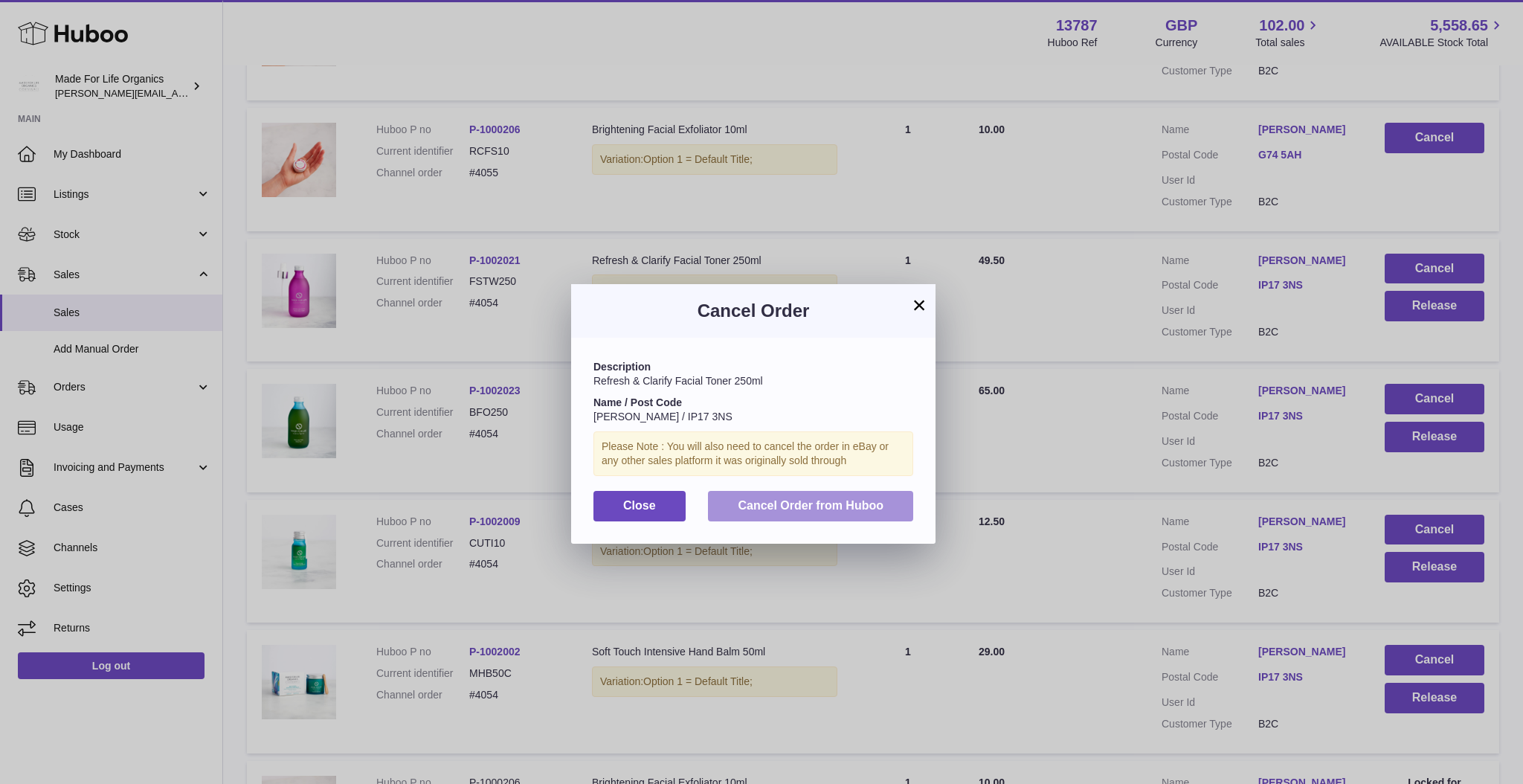
click at [792, 501] on span "Cancel Order from Huboo" at bounding box center [811, 505] width 146 height 13
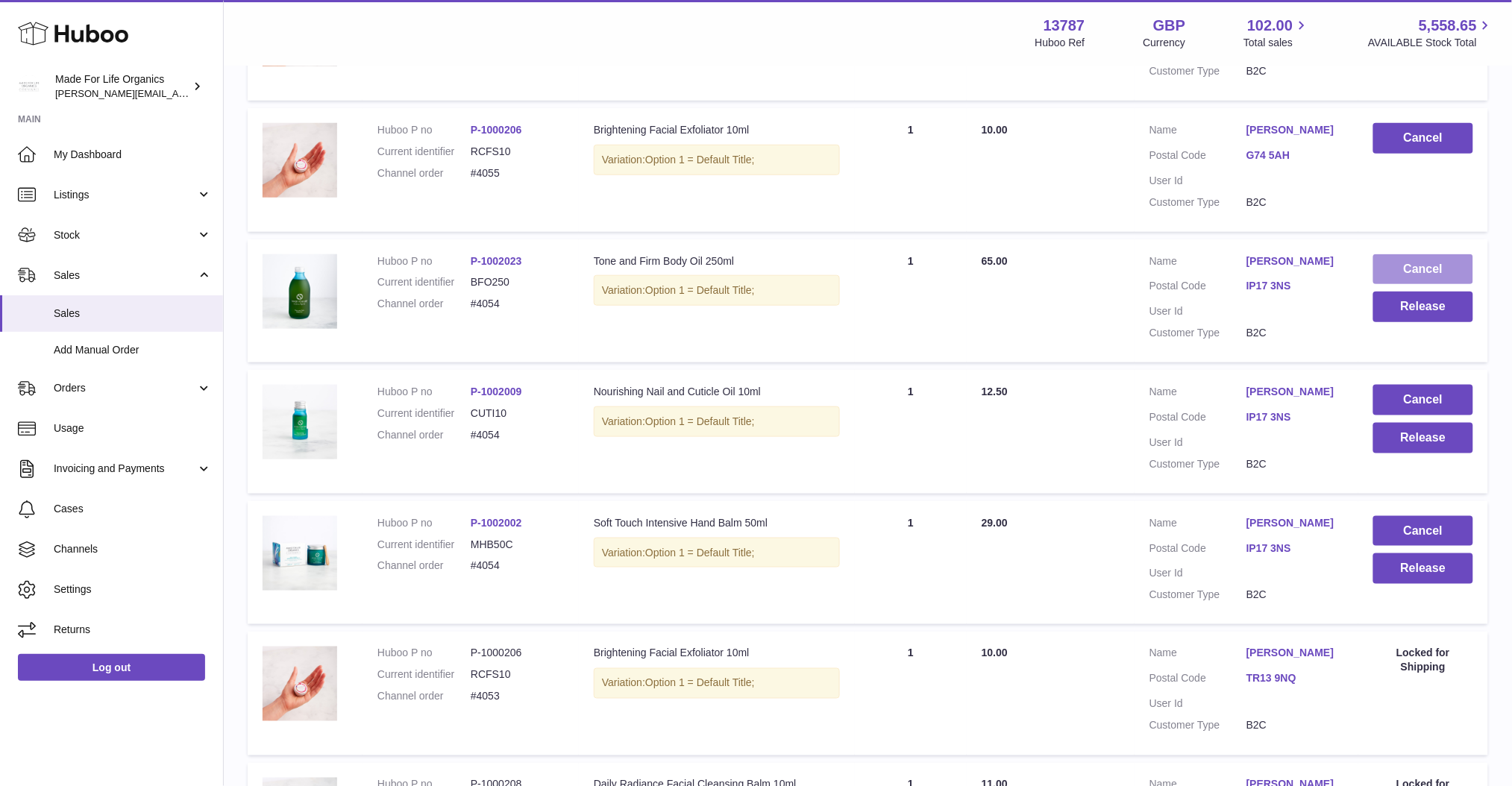
click at [1426, 269] on button "Cancel" at bounding box center [1423, 270] width 100 height 30
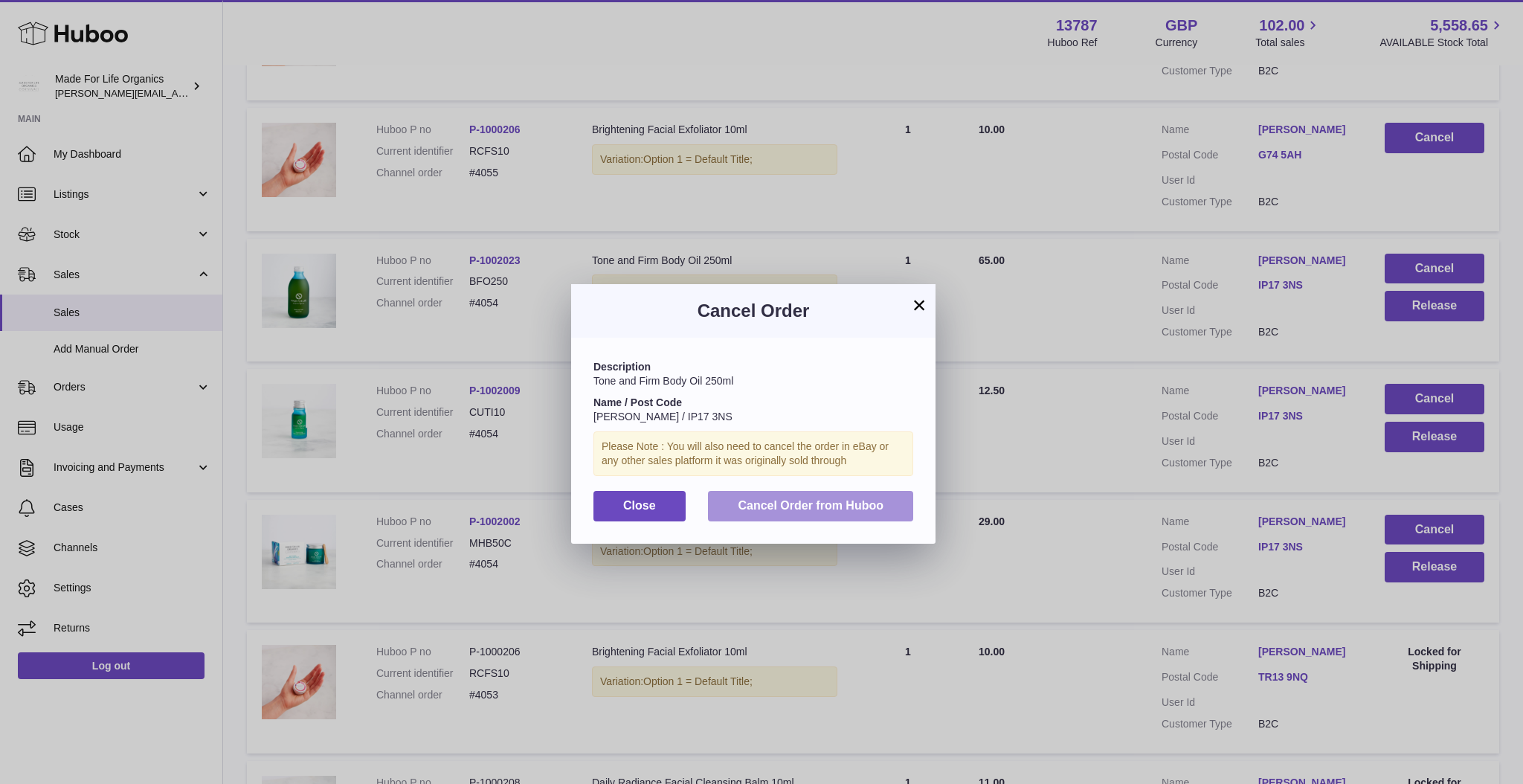
click at [805, 509] on span "Cancel Order from Huboo" at bounding box center [811, 505] width 146 height 13
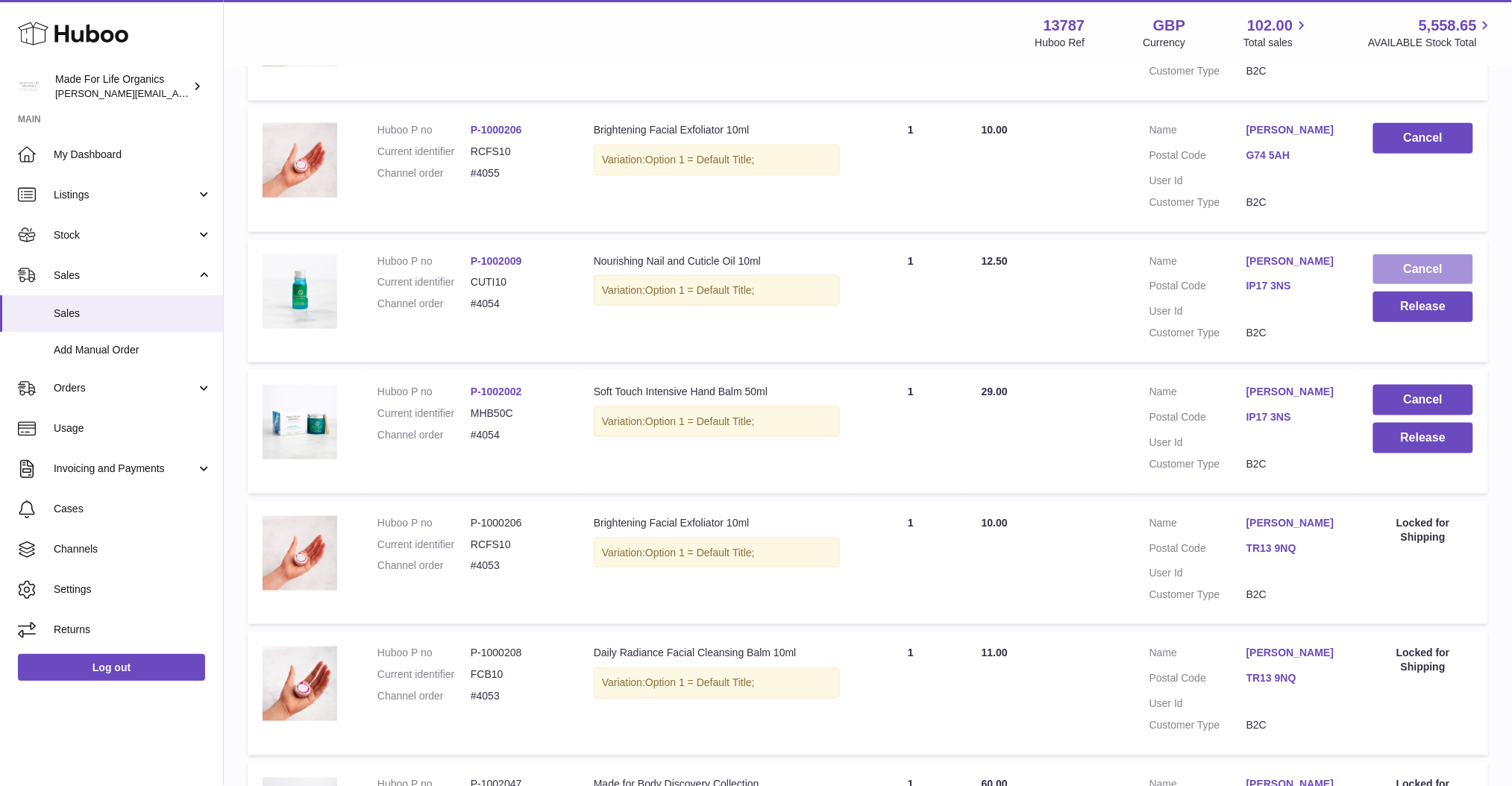
click at [1432, 260] on button "Cancel" at bounding box center [1423, 270] width 100 height 30
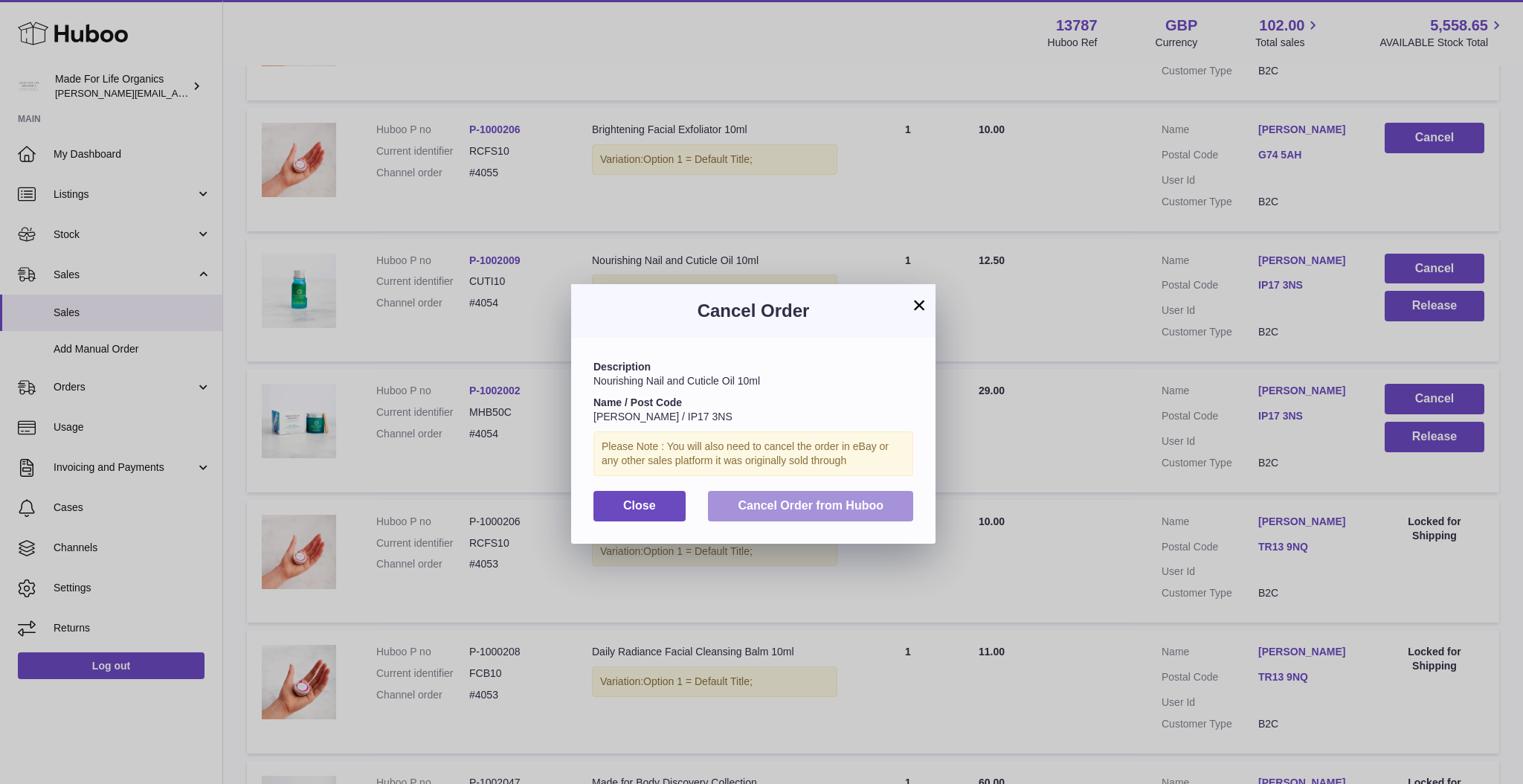
click at [839, 507] on span "Cancel Order from Huboo" at bounding box center [811, 505] width 146 height 13
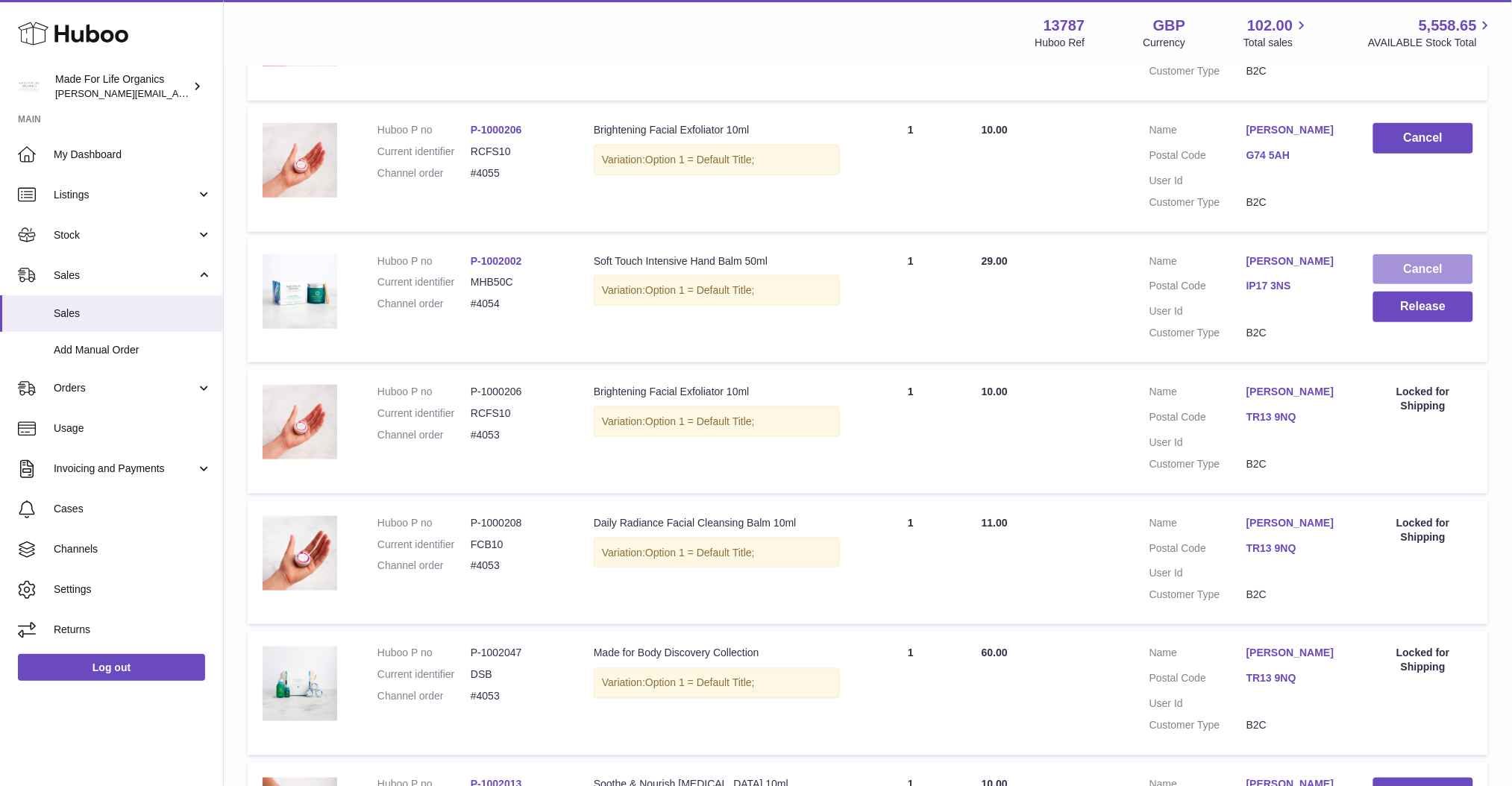
click at [1417, 264] on button "Cancel" at bounding box center [1423, 270] width 100 height 30
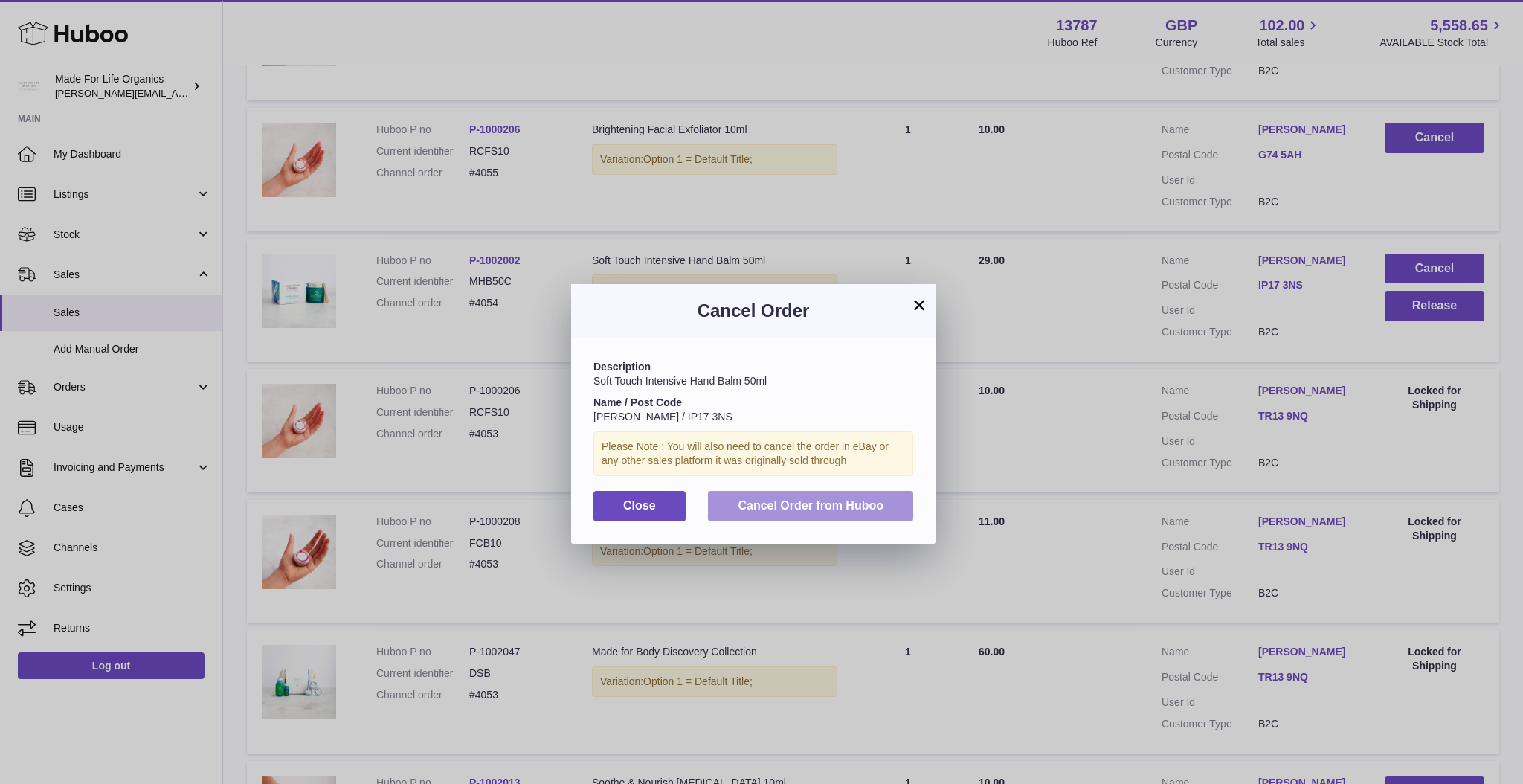
click at [825, 506] on span "Cancel Order from Huboo" at bounding box center [811, 505] width 146 height 13
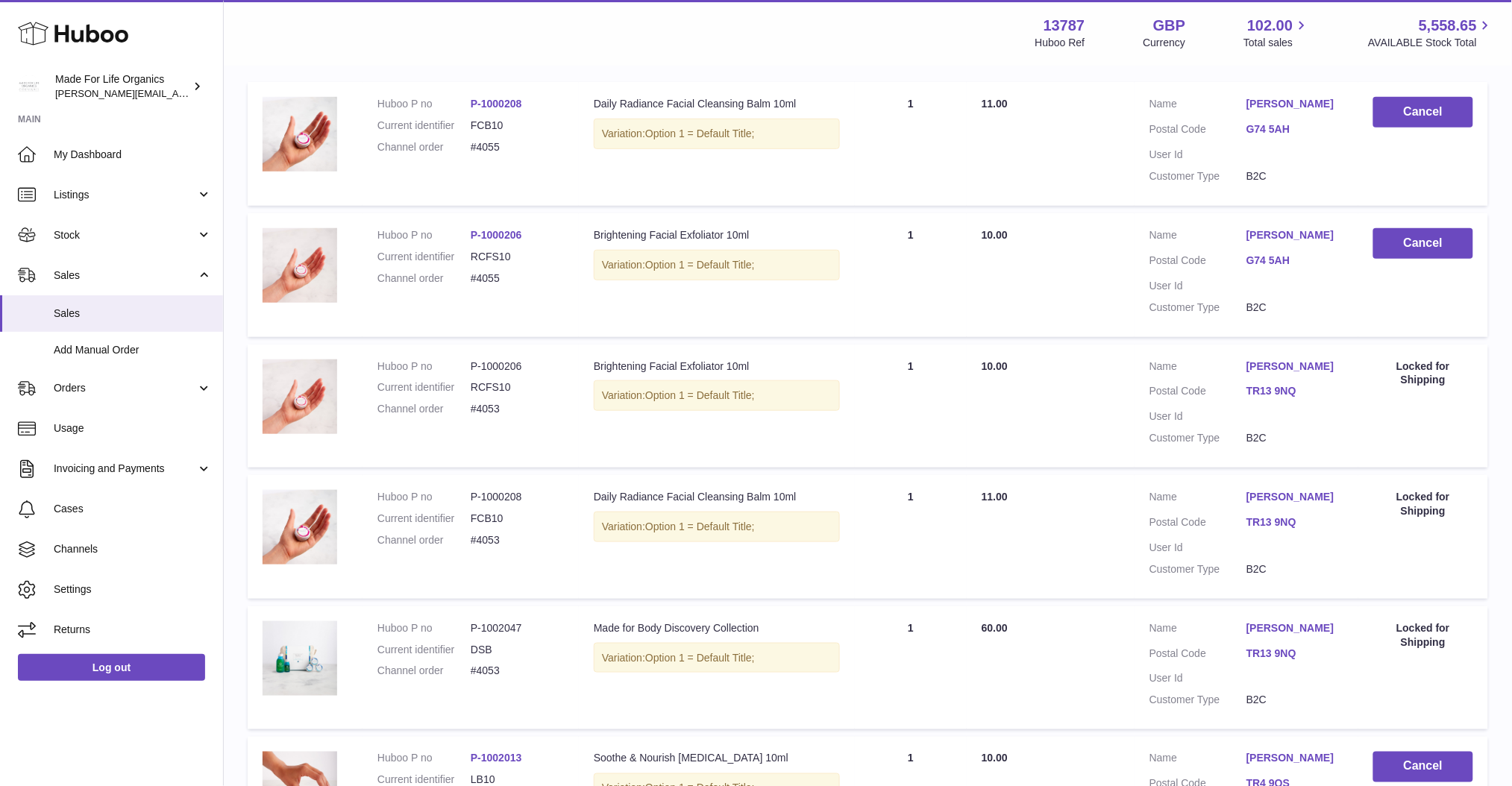
scroll to position [291, 0]
